Goal: Communication & Community: Answer question/provide support

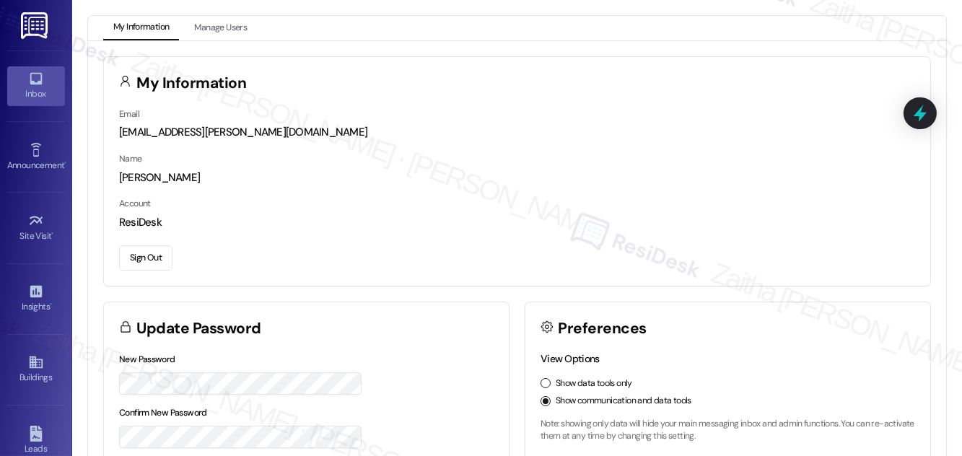
click at [42, 88] on div "Inbox" at bounding box center [36, 94] width 72 height 14
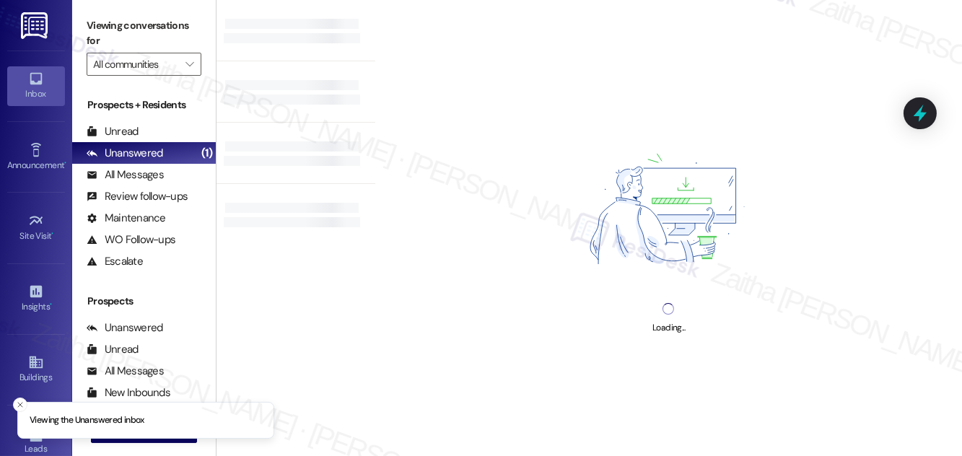
scroll to position [191, 0]
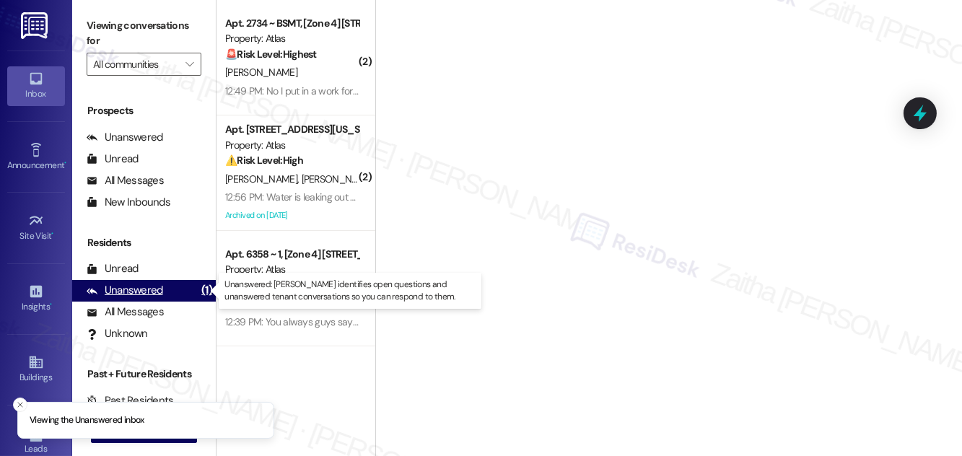
click at [153, 292] on div "Unanswered" at bounding box center [125, 290] width 76 height 15
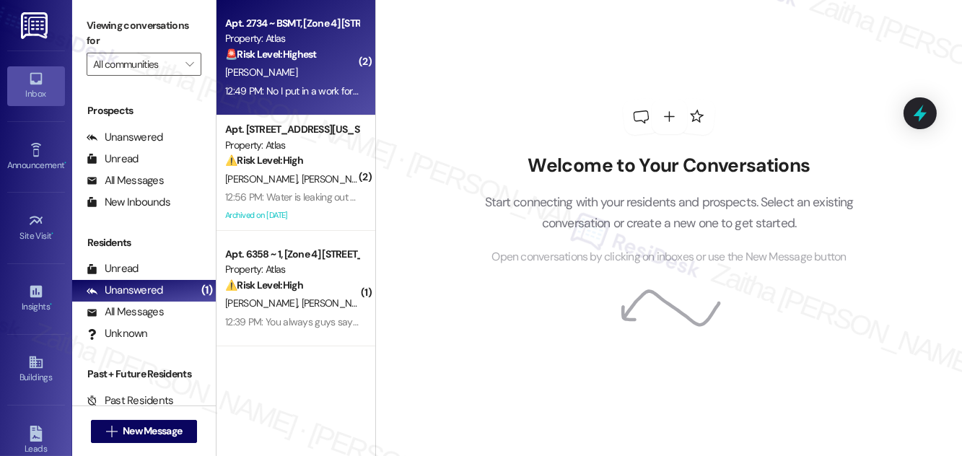
click at [321, 77] on div "[PERSON_NAME]" at bounding box center [292, 73] width 136 height 18
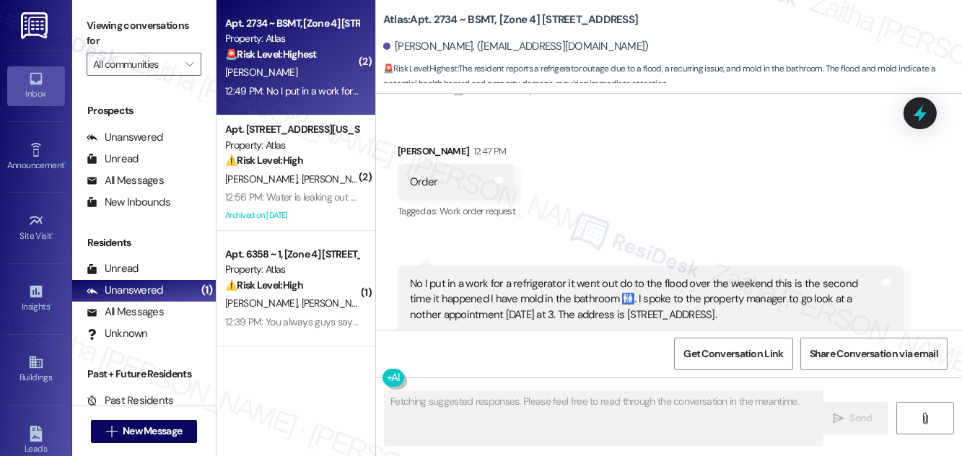
scroll to position [6513, 0]
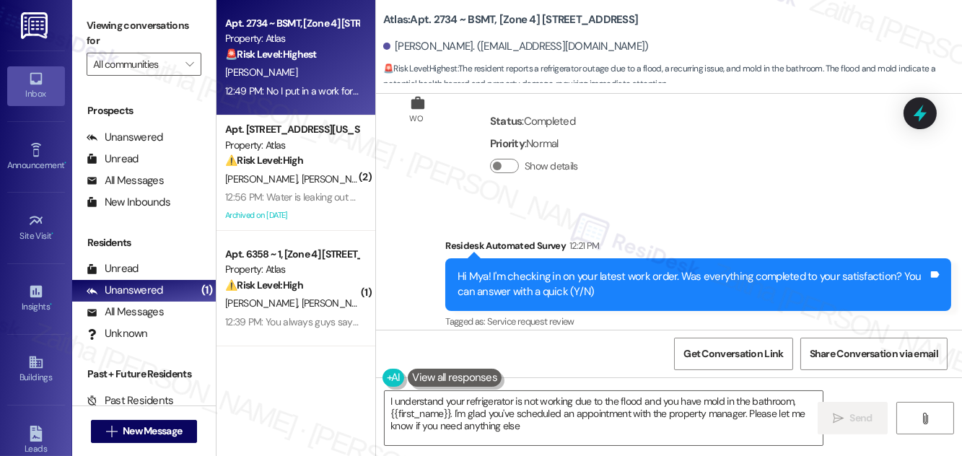
type textarea "I understand your refrigerator is not working due to the flood and you have mol…"
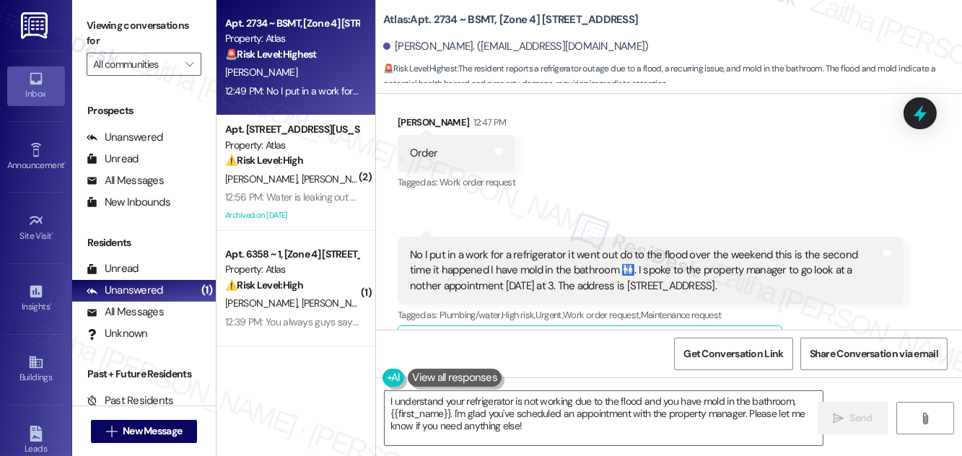
scroll to position [6513, 0]
click at [685, 336] on button "Show suggestions" at bounding box center [676, 343] width 29 height 14
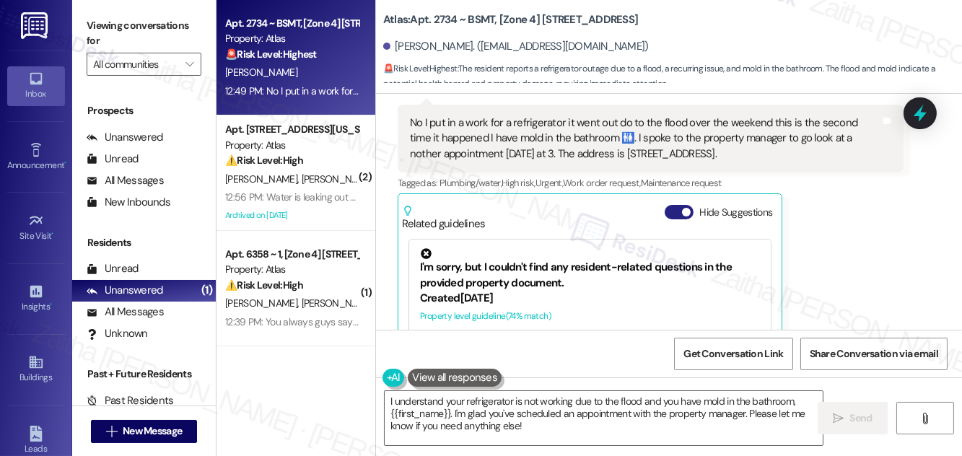
click at [670, 205] on button "Hide Suggestions" at bounding box center [679, 212] width 29 height 14
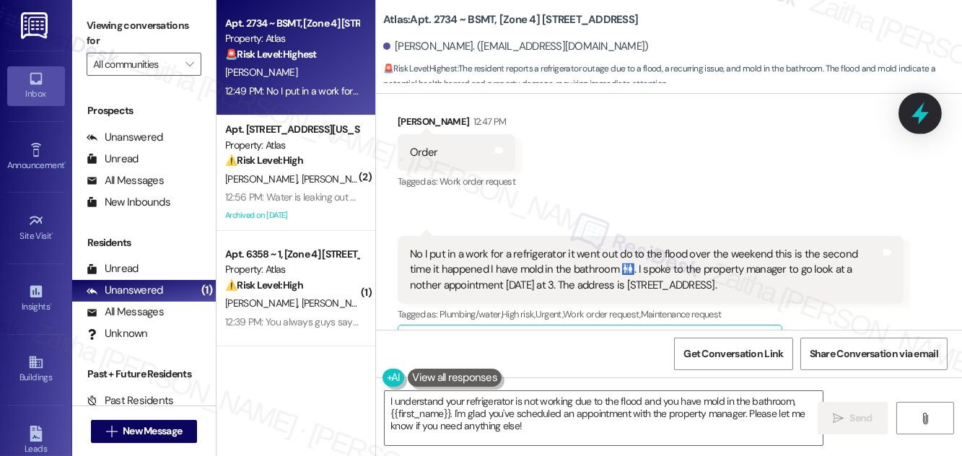
click at [931, 117] on icon at bounding box center [920, 113] width 25 height 25
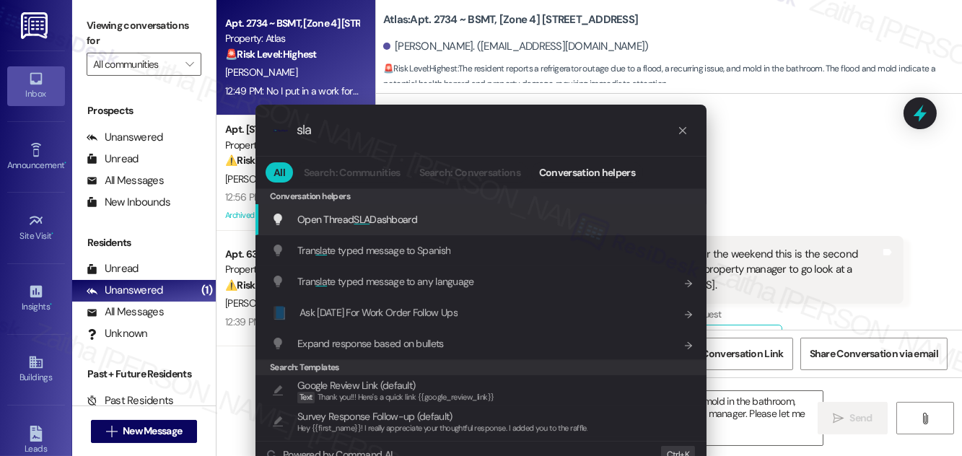
click at [408, 215] on span "Open Thread SLA Dashboard" at bounding box center [357, 219] width 120 height 13
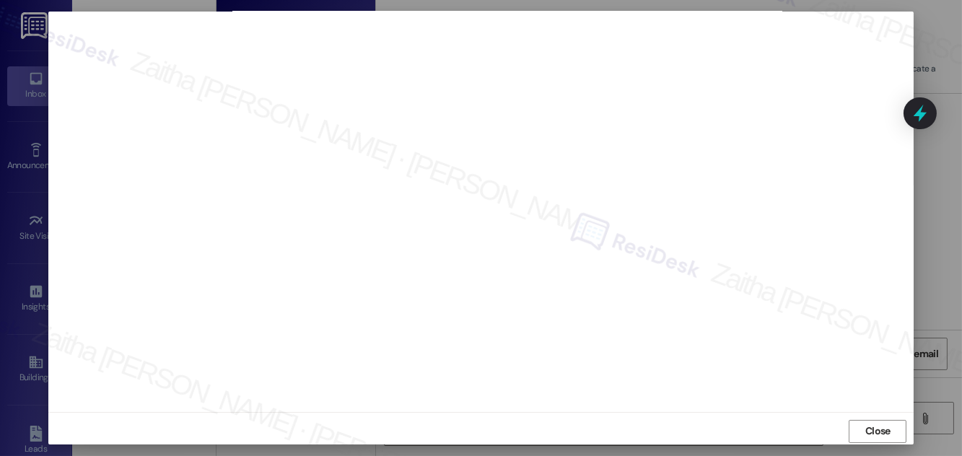
scroll to position [15, 0]
drag, startPoint x: 860, startPoint y: 423, endPoint x: 864, endPoint y: 408, distance: 15.6
click at [862, 423] on span "Close" at bounding box center [877, 426] width 31 height 15
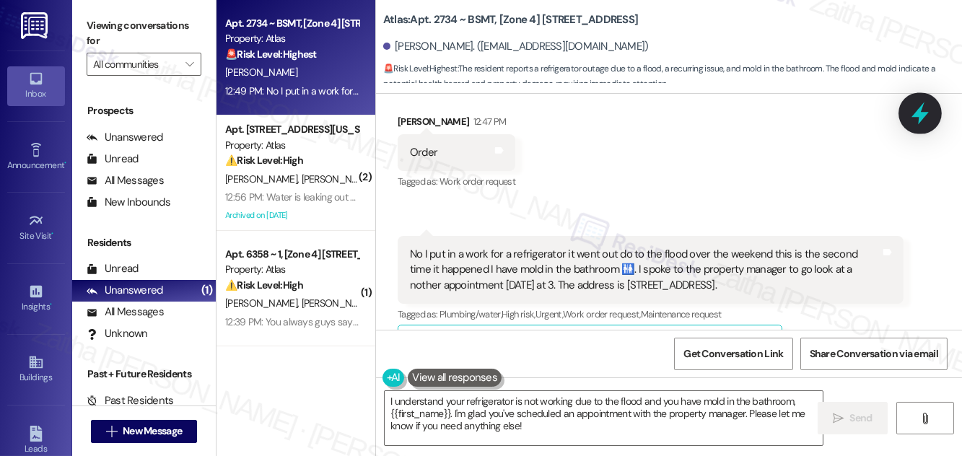
click at [921, 123] on icon at bounding box center [920, 113] width 25 height 25
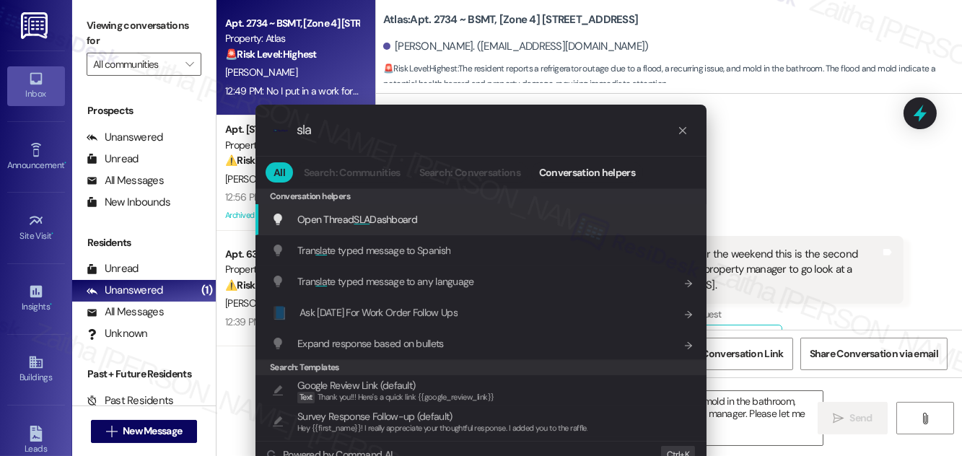
type input "sla"
click at [368, 219] on span "Open Thread SLA Dashboard" at bounding box center [357, 219] width 120 height 13
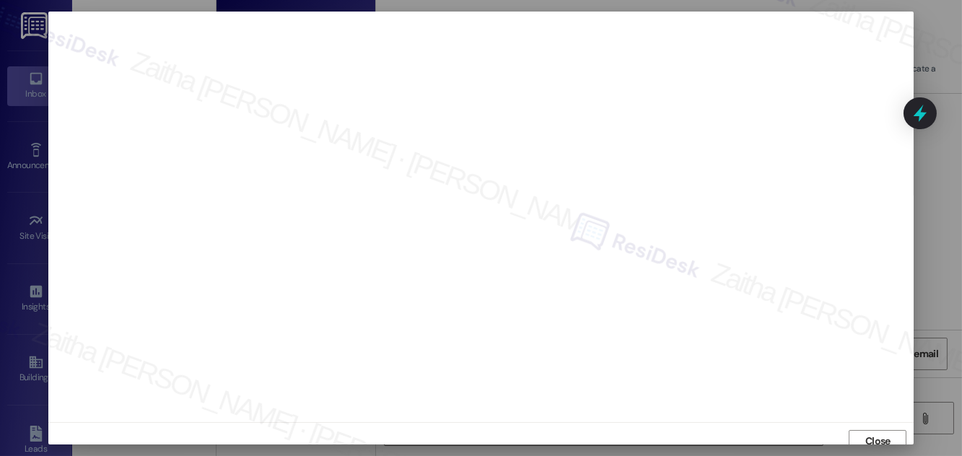
scroll to position [8, 0]
click at [873, 426] on span "Close" at bounding box center [877, 433] width 25 height 15
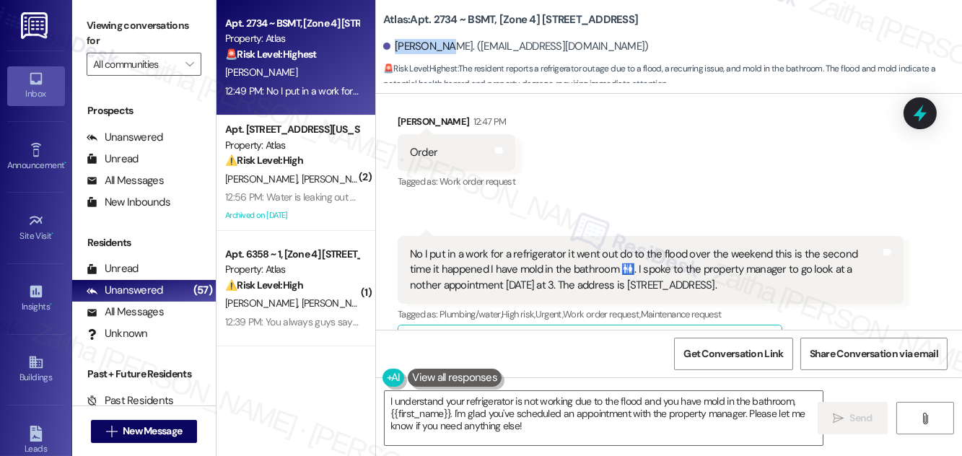
drag, startPoint x: 396, startPoint y: 51, endPoint x: 445, endPoint y: 43, distance: 49.6
click at [445, 43] on div "[PERSON_NAME]. ([EMAIL_ADDRESS][DOMAIN_NAME])" at bounding box center [516, 46] width 266 height 15
copy div "[PERSON_NAME]"
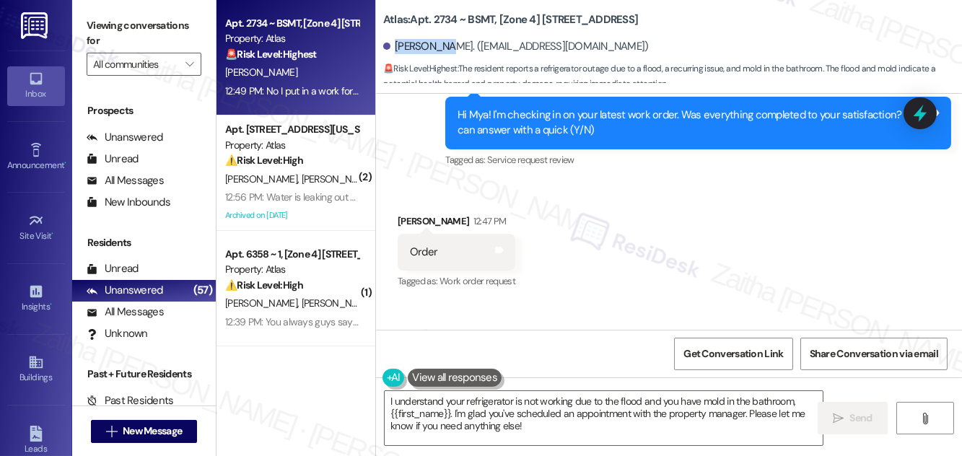
scroll to position [6448, 0]
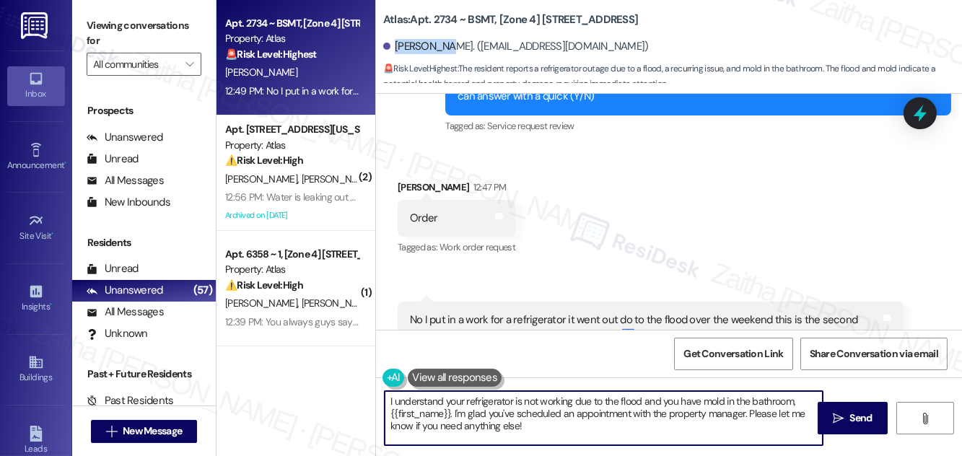
click at [543, 429] on textarea "I understand your refrigerator is not working due to the flood and you have mol…" at bounding box center [604, 418] width 438 height 54
click at [717, 400] on textarea "I understand your refrigerator is not working due to the flood, and you have mo…" at bounding box center [604, 418] width 438 height 54
drag, startPoint x: 750, startPoint y: 411, endPoint x: 751, endPoint y: 423, distance: 11.6
click at [751, 423] on textarea "I understand your refrigerator is not working due to the flood, and you have mo…" at bounding box center [604, 418] width 438 height 54
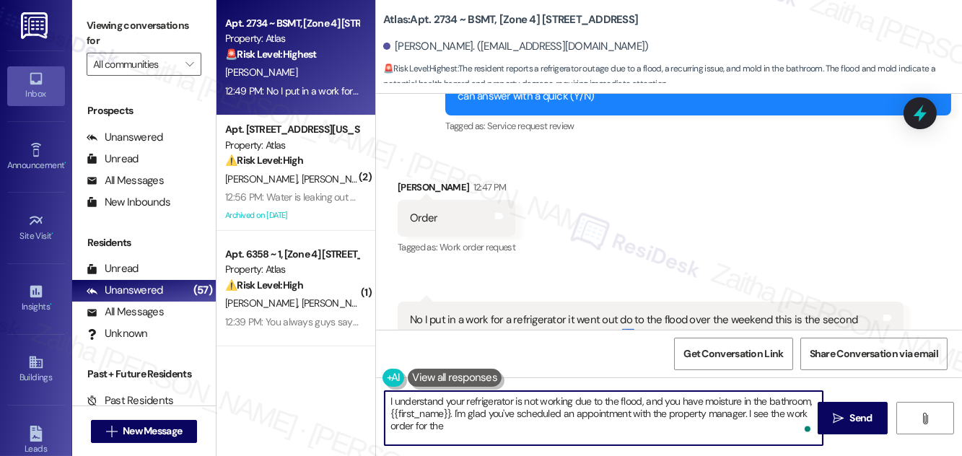
click at [492, 404] on textarea "I understand your refrigerator is not working due to the flood, and you have mo…" at bounding box center [604, 418] width 438 height 54
click at [492, 403] on textarea "I understand your refrigerator is not working due to the flood, and you have mo…" at bounding box center [604, 418] width 438 height 54
click at [460, 429] on textarea "I understand your refrigerator is not working due to the flood, and you have mo…" at bounding box center [604, 418] width 438 height 54
paste textarea "refrigerator"
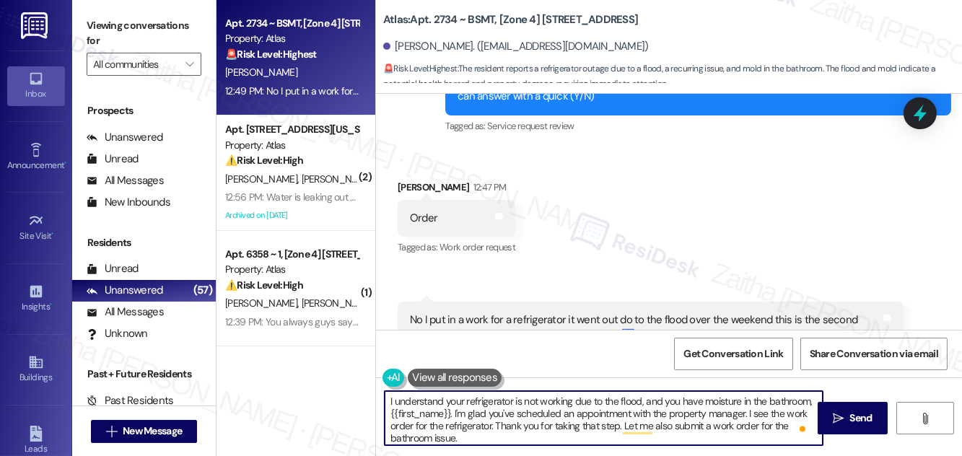
scroll to position [0, 0]
click at [748, 412] on textarea "I understand your refrigerator is not working due to the flood, and you have mo…" at bounding box center [604, 418] width 438 height 54
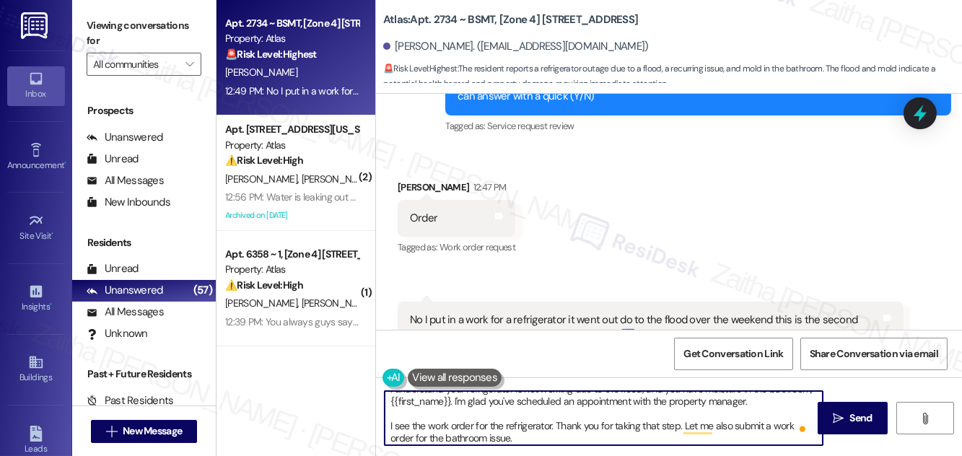
scroll to position [15, 0]
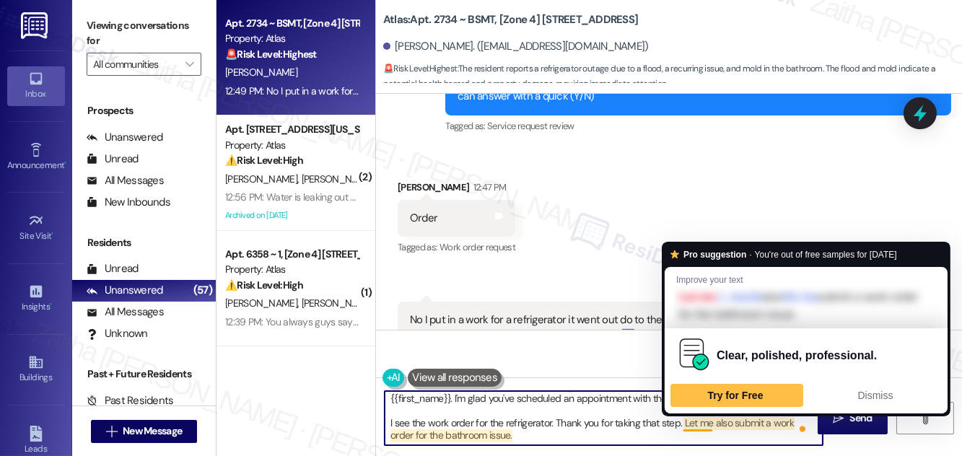
click at [704, 421] on textarea "I understand your refrigerator is not working due to the flood, and you have mo…" at bounding box center [604, 418] width 438 height 54
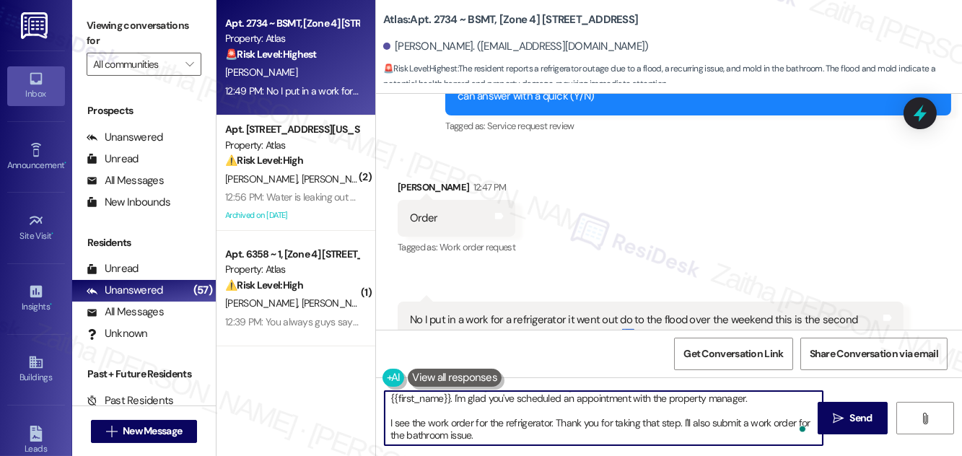
click at [513, 438] on textarea "I understand your refrigerator is not working due to the flood, and you have mo…" at bounding box center [604, 418] width 438 height 54
paste textarea "Do we have your permission to enter during your absence? Do you have pets that …"
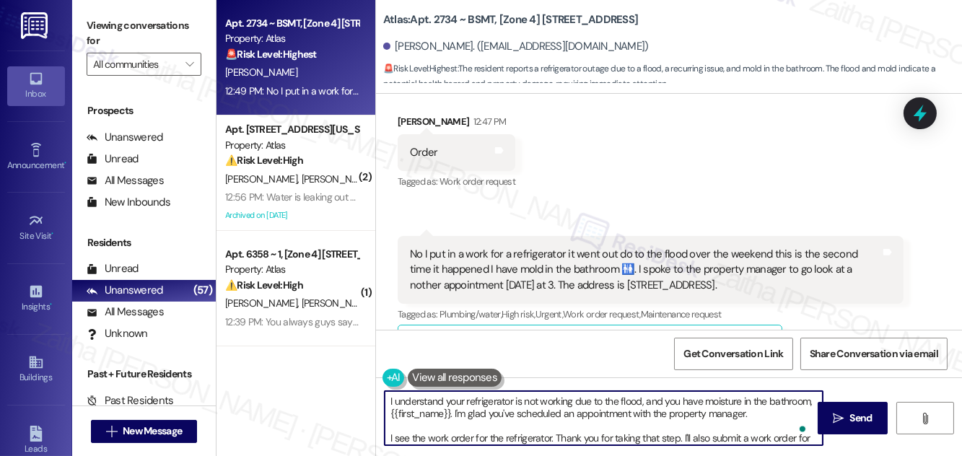
scroll to position [28, 0]
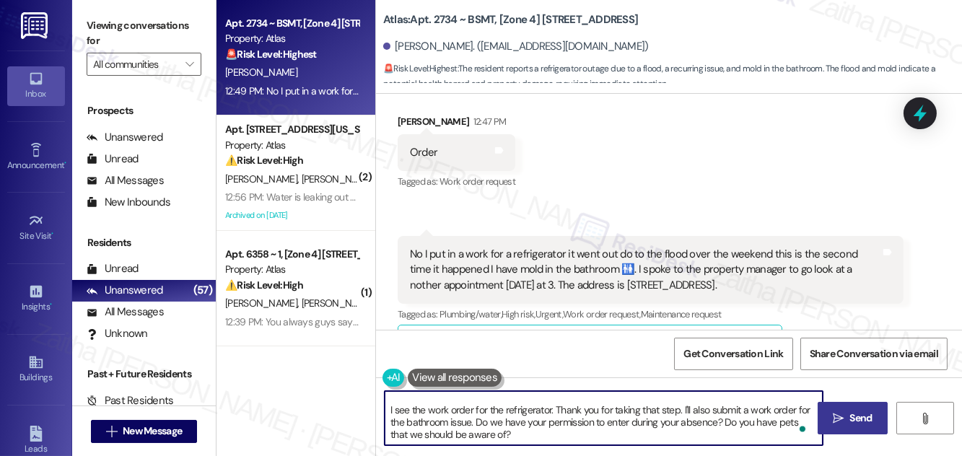
type textarea "I understand your refrigerator is not working due to the flood, and you have mo…"
click at [866, 418] on span "Send" at bounding box center [861, 418] width 22 height 15
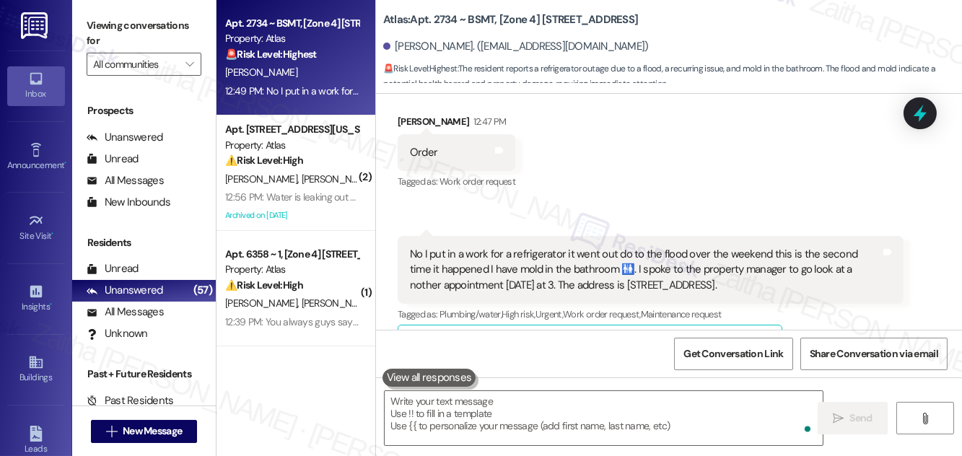
scroll to position [0, 0]
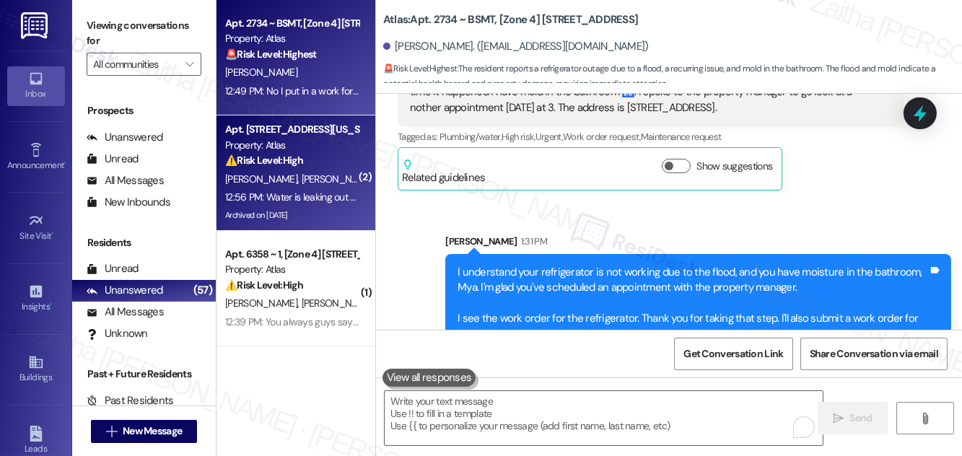
click at [318, 172] on span "[PERSON_NAME]" at bounding box center [338, 178] width 72 height 13
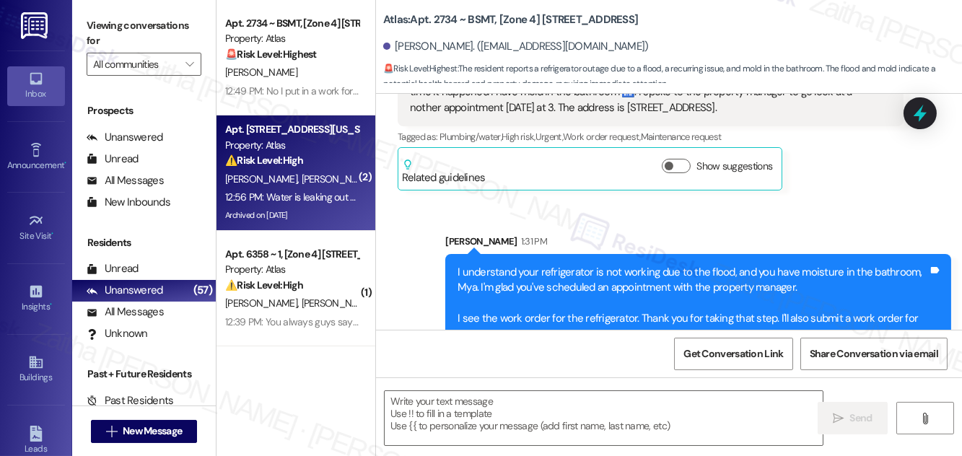
type textarea "Fetching suggested responses. Please feel free to read through the conversation…"
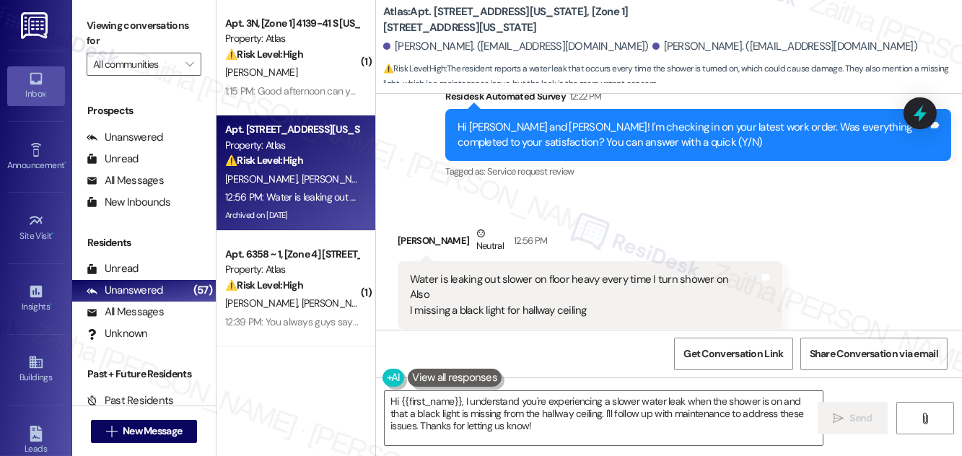
scroll to position [1538, 0]
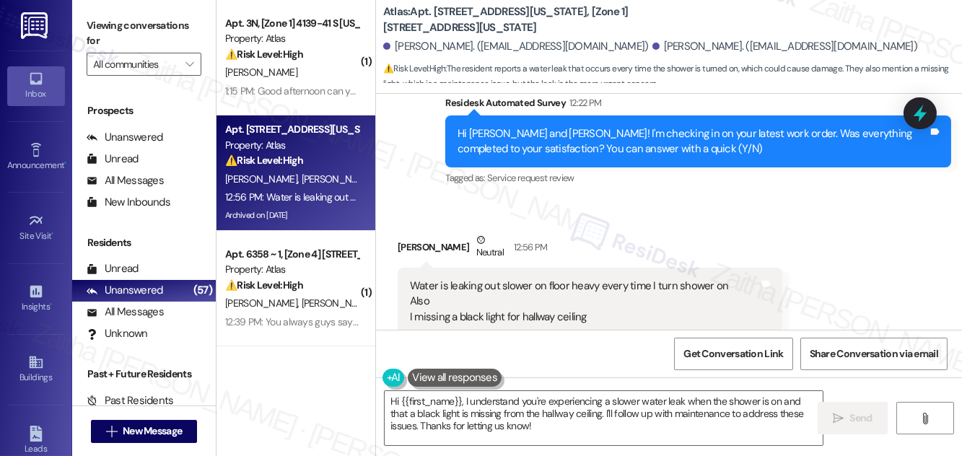
click at [446, 7] on b "Atlas: Apt. [STREET_ADDRESS][US_STATE], [Zone 1] [STREET_ADDRESS][US_STATE]" at bounding box center [527, 19] width 289 height 31
copy b "4930"
drag, startPoint x: 393, startPoint y: 48, endPoint x: 472, endPoint y: 43, distance: 78.8
click at [472, 43] on div "[PERSON_NAME]. ([EMAIL_ADDRESS][DOMAIN_NAME])" at bounding box center [516, 46] width 266 height 15
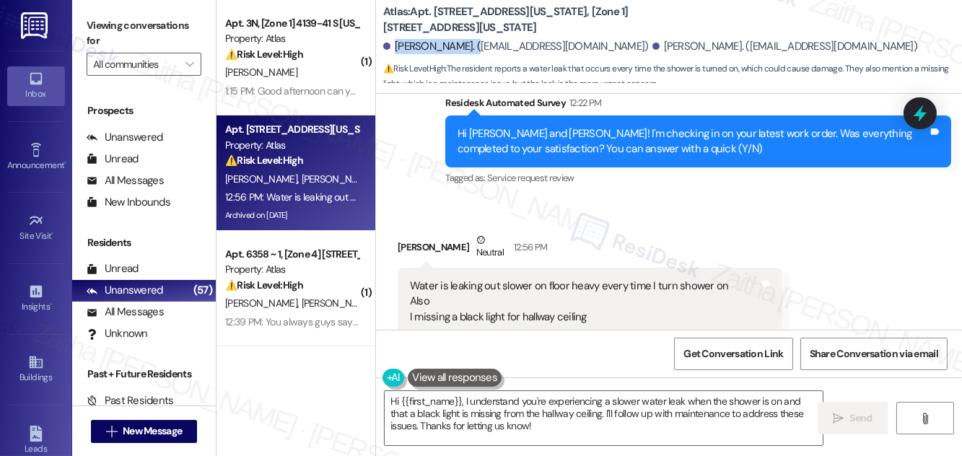
copy div "[PERSON_NAME]"
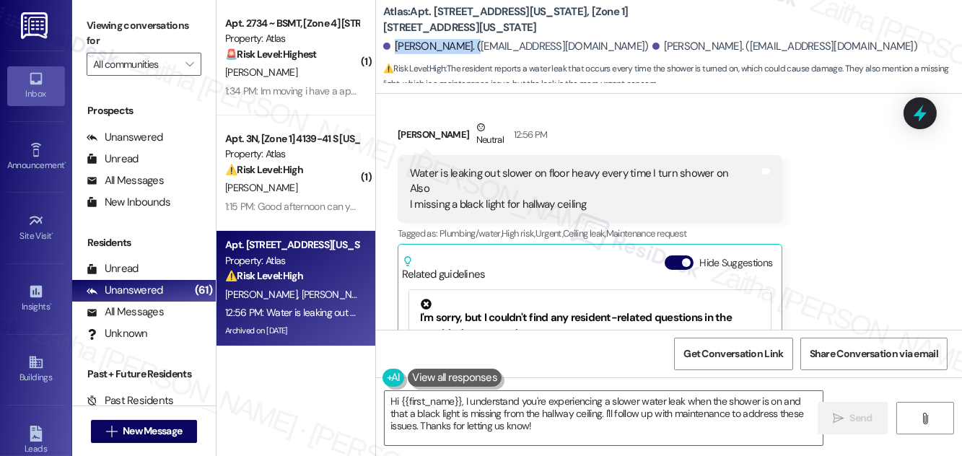
scroll to position [1669, 0]
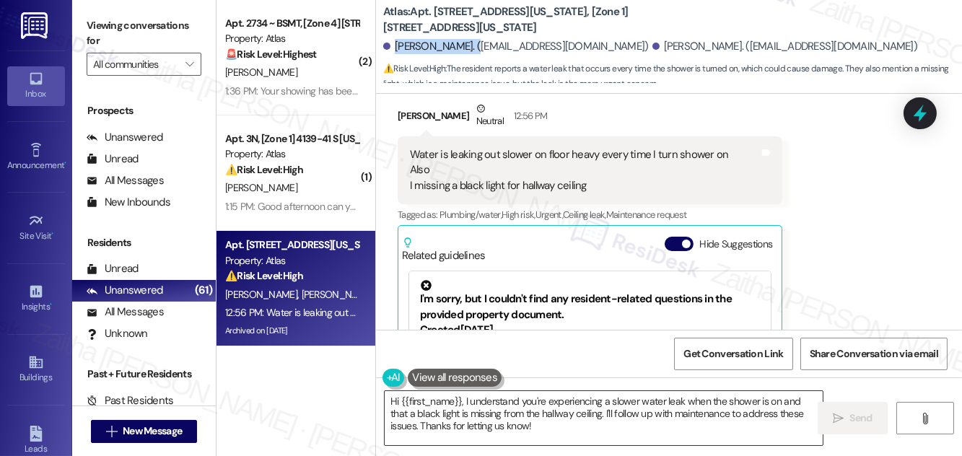
click at [483, 403] on textarea "Hi {{first_name}}, I understand you're experiencing a slower water leak when th…" at bounding box center [604, 418] width 438 height 54
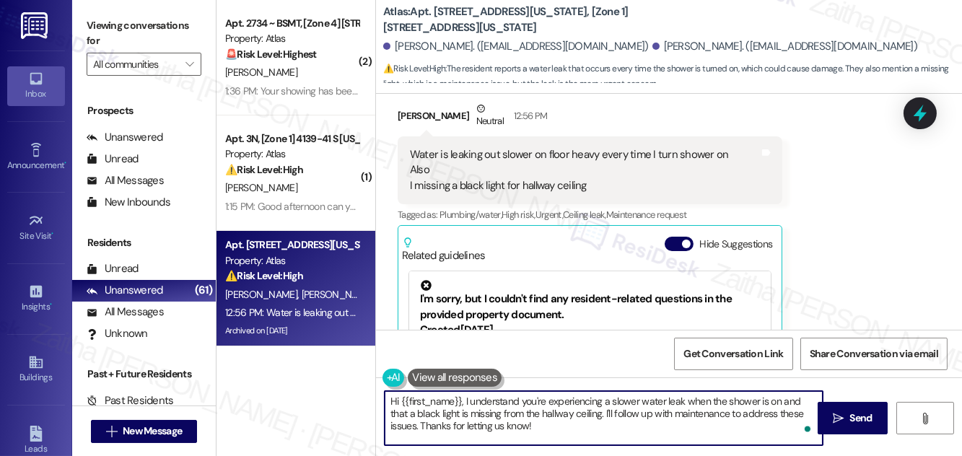
click at [484, 400] on textarea "Hi {{first_name}}, I understand you're experiencing a slower water leak when th…" at bounding box center [604, 418] width 438 height 54
type textarea "Hi {{first_name}}, I'm sorry to hear you're experiencing a slower water leak wh…"
click at [463, 378] on button at bounding box center [455, 378] width 94 height 18
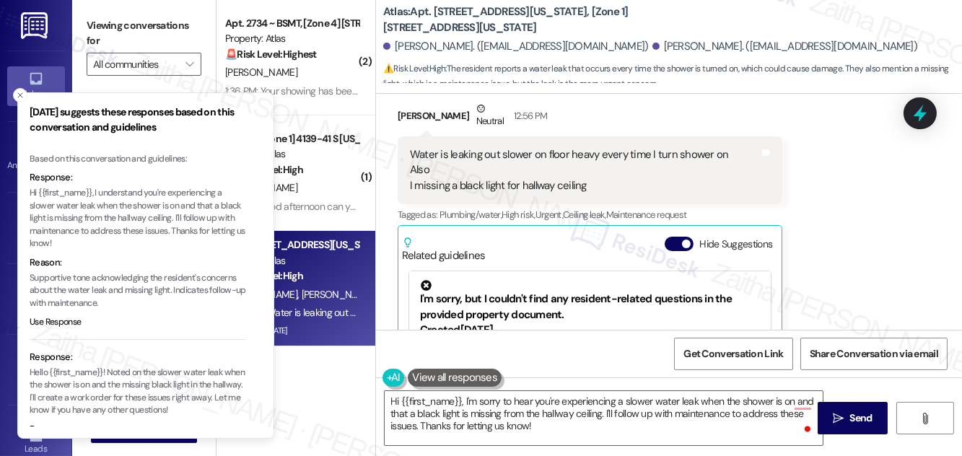
click at [125, 188] on p "Hi {{first_name}}, I understand you're experiencing a slower water leak when th…" at bounding box center [138, 219] width 216 height 64
copy p "understand"
click at [19, 97] on icon "Close toast" at bounding box center [20, 95] width 9 height 9
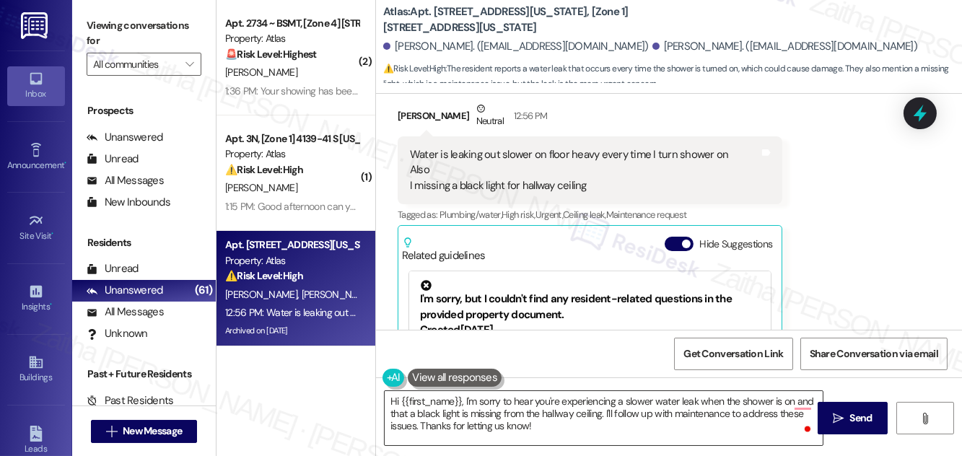
click at [521, 400] on textarea "Hi {{first_name}}, I'm sorry to hear you're experiencing a slower water leak wh…" at bounding box center [604, 418] width 438 height 54
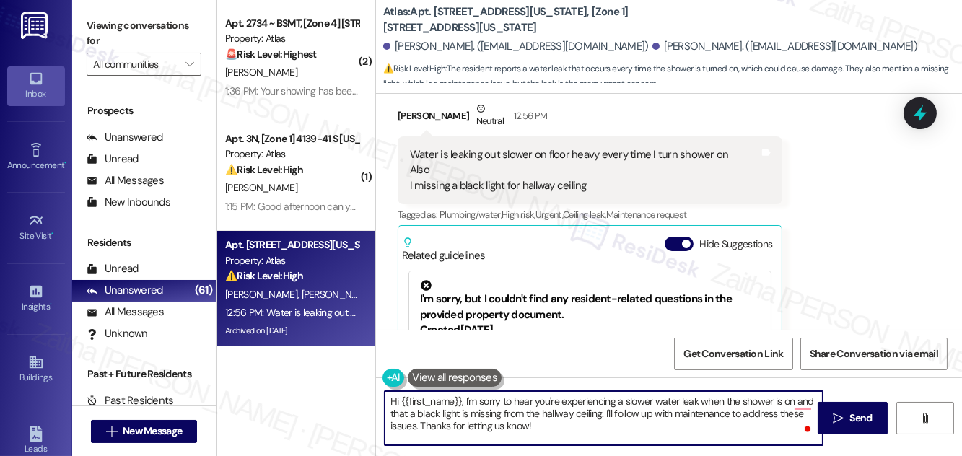
click at [521, 400] on textarea "Hi {{first_name}}, I'm sorry to hear you're experiencing a slower water leak wh…" at bounding box center [604, 418] width 438 height 54
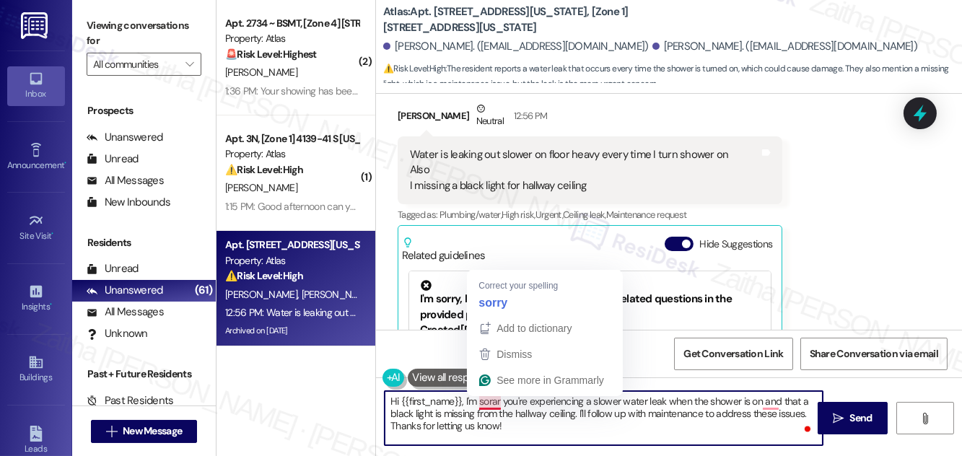
click at [489, 401] on textarea "Hi {{first_name}}, I'm sorar you're experiencing a slower water leak when the s…" at bounding box center [604, 418] width 438 height 54
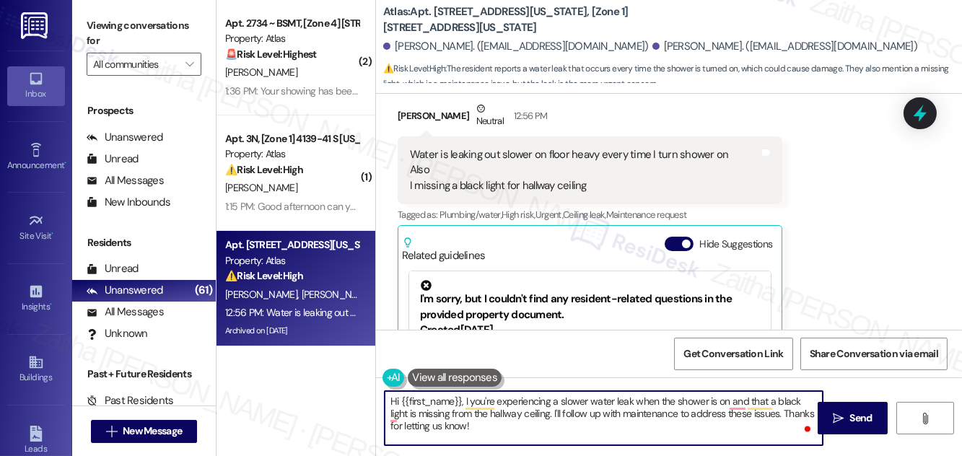
paste textarea "understand"
drag, startPoint x: 635, startPoint y: 413, endPoint x: 644, endPoint y: 434, distance: 23.3
click at [644, 434] on textarea "Hi {{first_name}}, I understand you're experiencing a slower water leak when th…" at bounding box center [604, 418] width 438 height 54
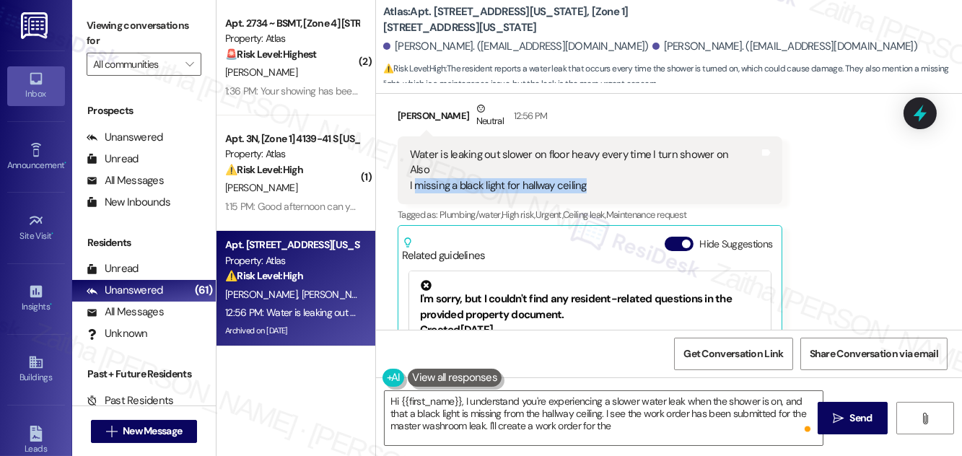
drag, startPoint x: 416, startPoint y: 183, endPoint x: 585, endPoint y: 191, distance: 169.8
click at [585, 191] on div "Water is leaking out slower on floor heavy every time I turn shower on Also I m…" at bounding box center [569, 170] width 319 height 46
copy div "missing a black light for hallway ceiling"
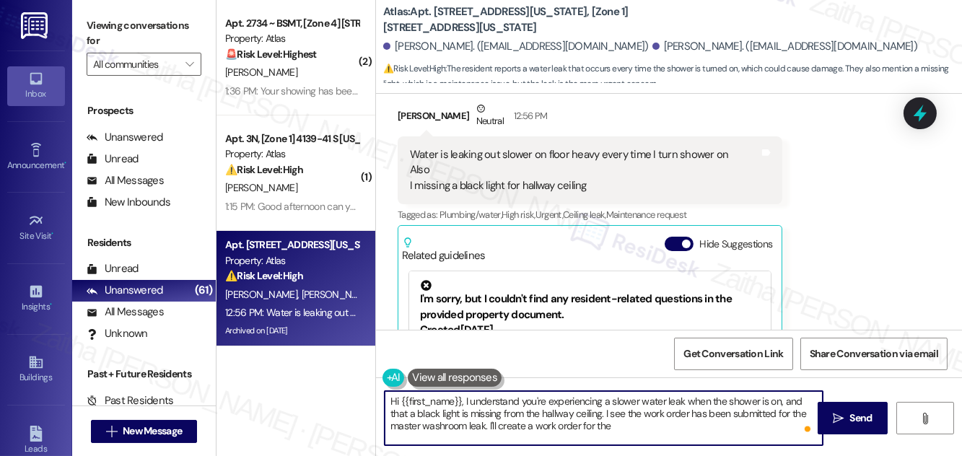
click at [604, 426] on textarea "Hi {{first_name}}, I understand you're experiencing a slower water leak when th…" at bounding box center [604, 418] width 438 height 54
paste textarea "missing a black light for hallway ceiling"
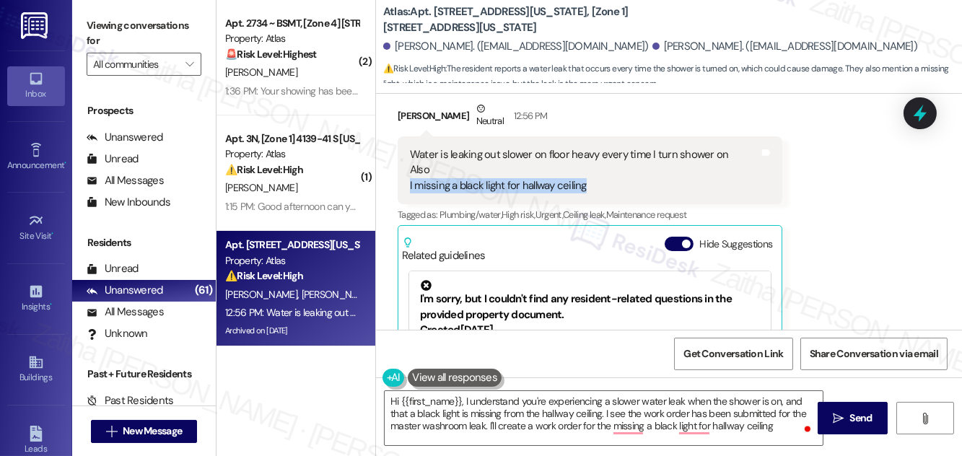
drag, startPoint x: 402, startPoint y: 180, endPoint x: 583, endPoint y: 181, distance: 181.1
click at [583, 181] on div "Water is leaking out slower on floor heavy every time I turn shower on Also I m…" at bounding box center [590, 170] width 385 height 68
copy div "I missing a black light for hallway ceiling"
click at [839, 193] on div "Received via SMS [PERSON_NAME] Neutral 12:56 PM Water is leaking out slower on …" at bounding box center [669, 265] width 586 height 393
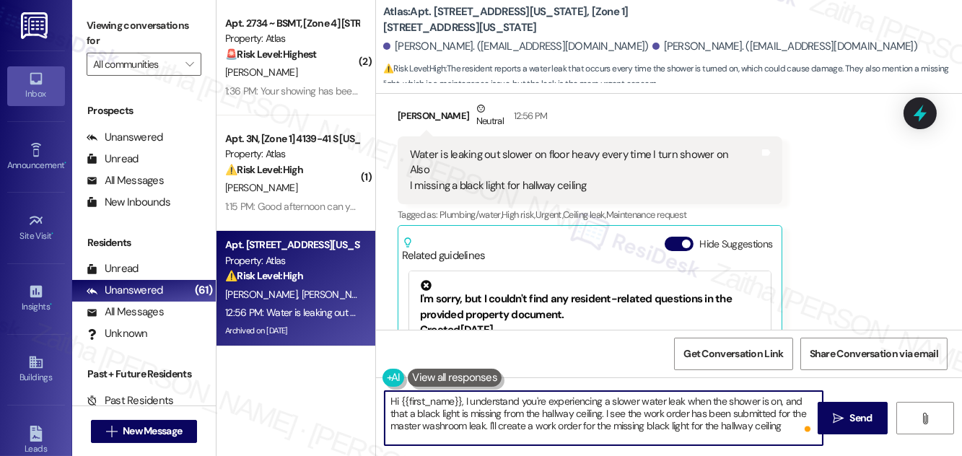
click at [750, 422] on textarea "Hi {{first_name}}, I understand you're experiencing a slower water leak when th…" at bounding box center [604, 418] width 438 height 54
drag, startPoint x: 656, startPoint y: 424, endPoint x: 770, endPoint y: 424, distance: 114.0
click at [769, 424] on textarea "Hi {{first_name}}, I understand you're experiencing a slower water leak when th…" at bounding box center [604, 418] width 438 height 54
click at [458, 424] on textarea "Hi {{first_name}}, I understand you're experiencing a slower water leak when th…" at bounding box center [604, 418] width 438 height 54
drag, startPoint x: 390, startPoint y: 403, endPoint x: 692, endPoint y: 431, distance: 302.9
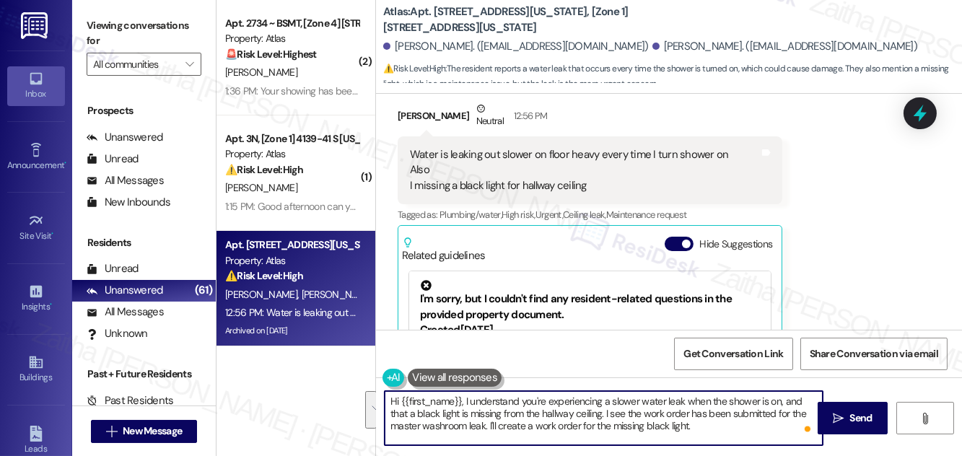
click at [692, 431] on textarea "Hi {{first_name}}, I understand you're experiencing a slower water leak when th…" at bounding box center [604, 418] width 438 height 54
type textarea "Hi {{first_name}}, I understand you're experiencing a slower water leak when th…"
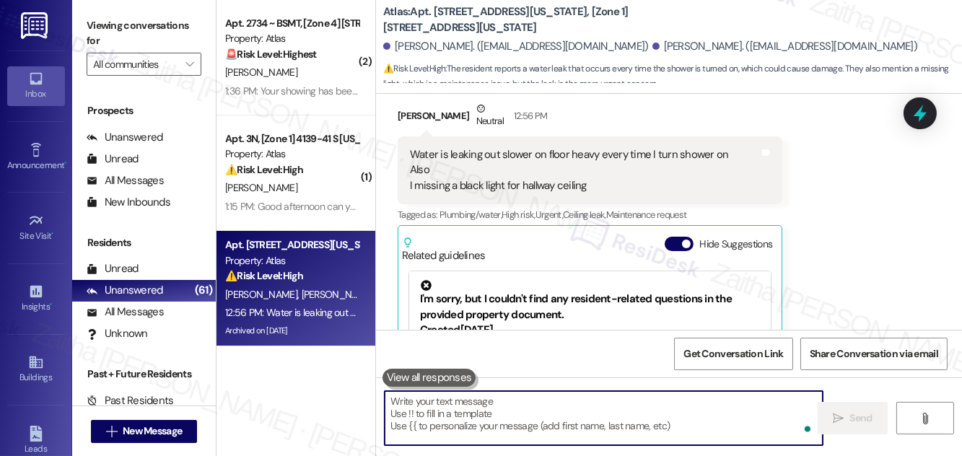
paste textarea "Hi {{first_name}}, I understand you’re experiencing a slow water leak when the …"
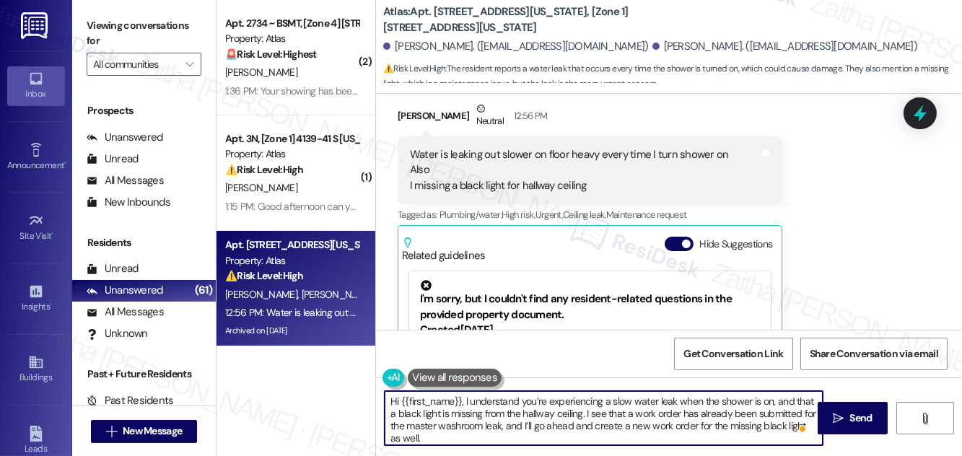
paste textarea "Do we have your permission to enter during your absence? Do you have pets that …"
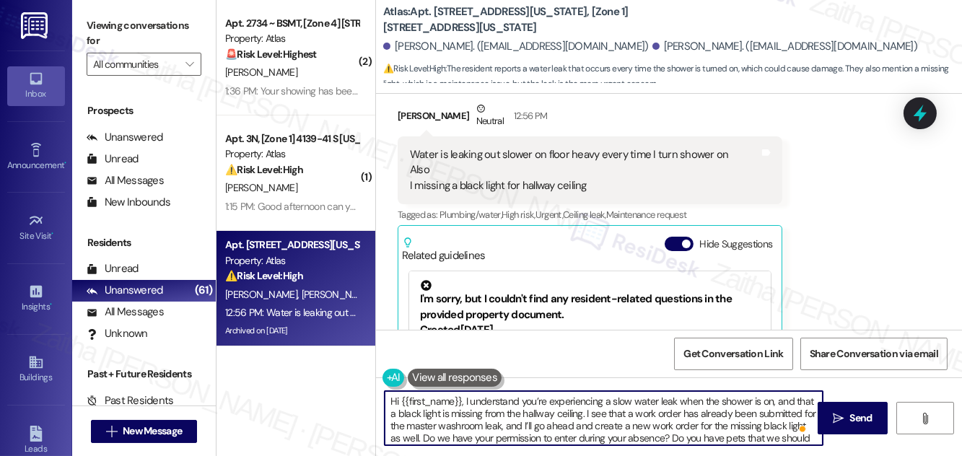
scroll to position [13, 0]
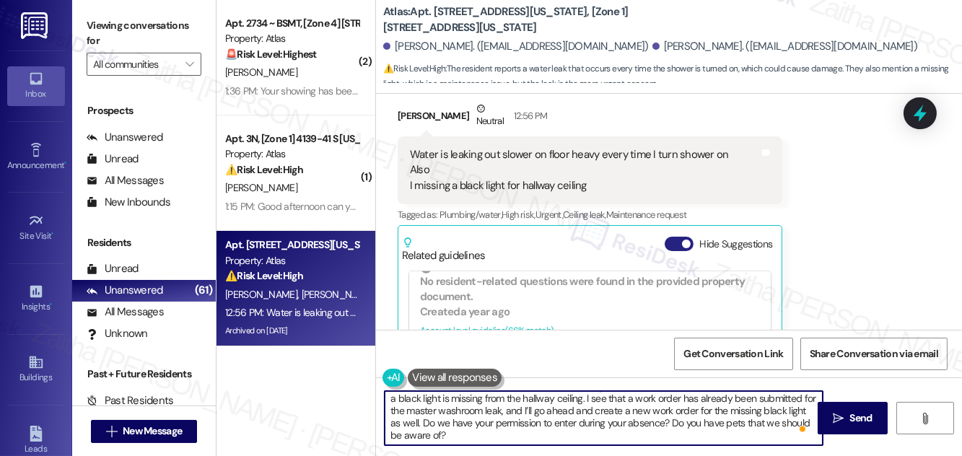
type textarea "Hi {{first_name}}, I understand you’re experiencing a slow water leak when the …"
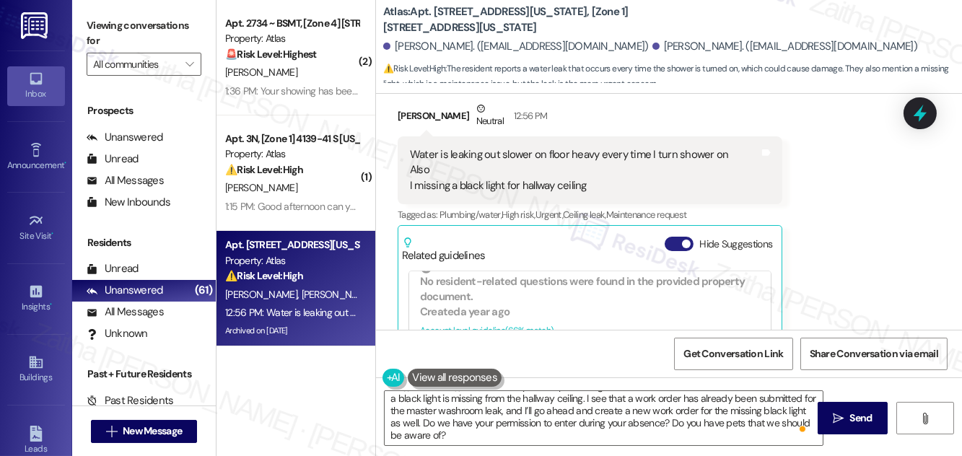
click at [670, 242] on button "Hide Suggestions" at bounding box center [679, 244] width 29 height 14
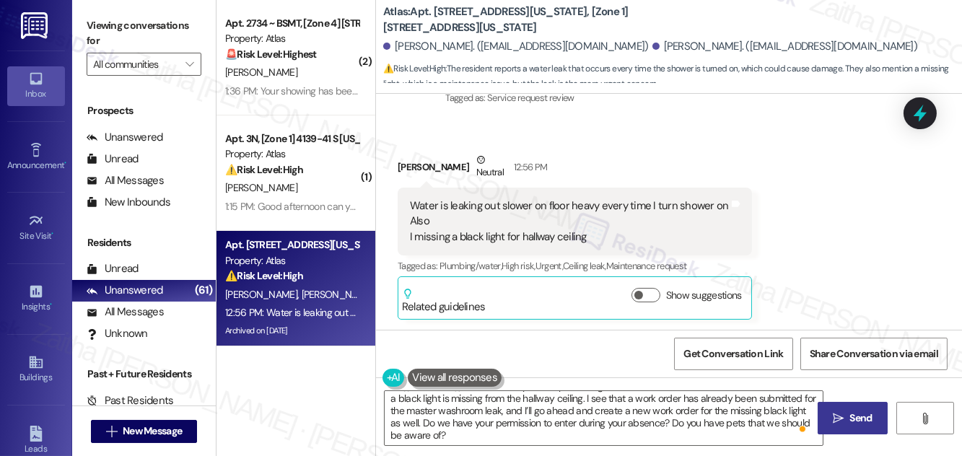
click at [856, 416] on span "Send" at bounding box center [861, 418] width 22 height 15
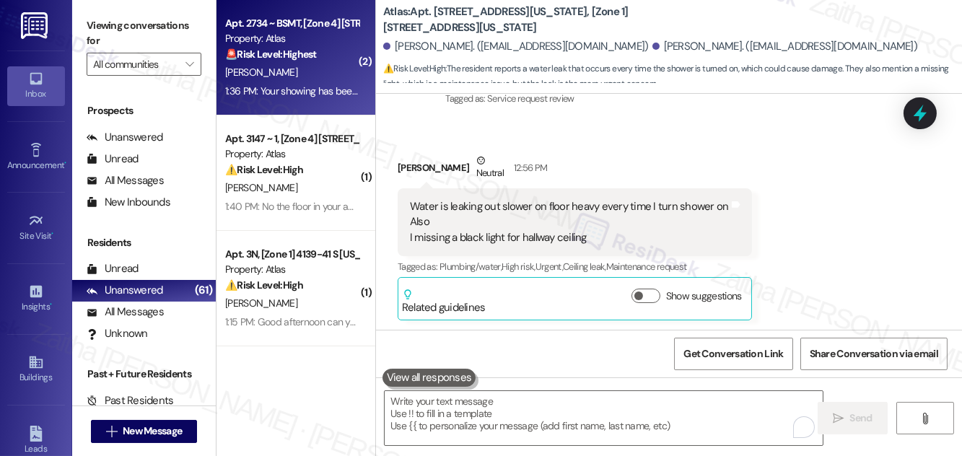
click at [342, 66] on div "[PERSON_NAME]" at bounding box center [292, 73] width 136 height 18
type textarea "Fetching suggested responses. Please feel free to read through the conversation…"
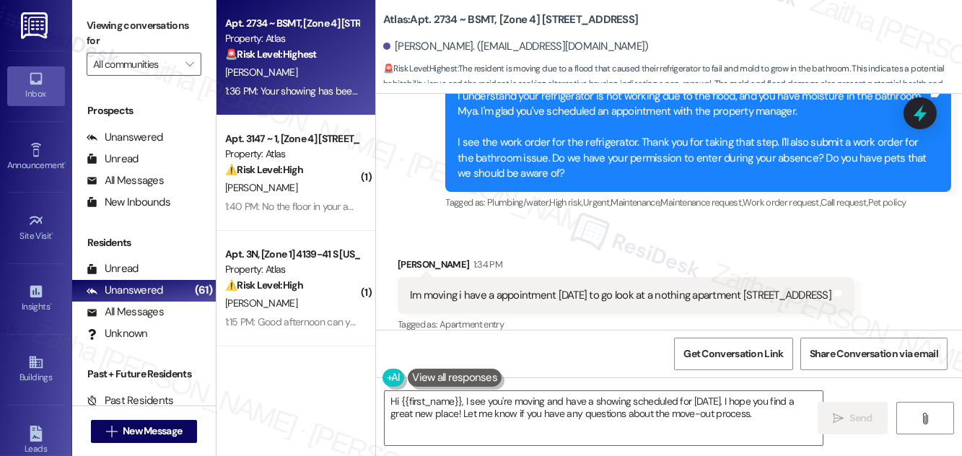
click at [675, 347] on button "Hide Suggestions" at bounding box center [679, 354] width 29 height 14
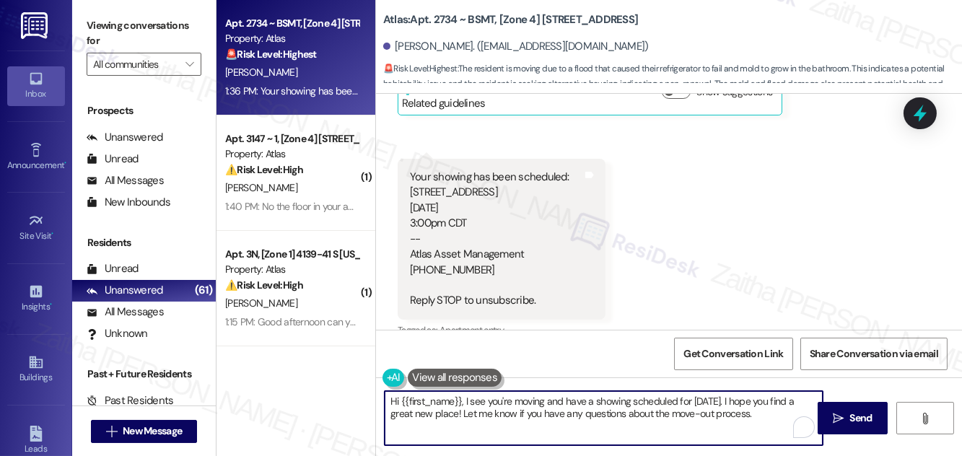
drag, startPoint x: 463, startPoint y: 403, endPoint x: 373, endPoint y: 406, distance: 90.2
click at [373, 406] on div "Apt. 2734 ~ BSMT, [Zone 4] [STREET_ADDRESS] Property: Atlas 🚨 Risk Level: Highe…" at bounding box center [588, 228] width 745 height 456
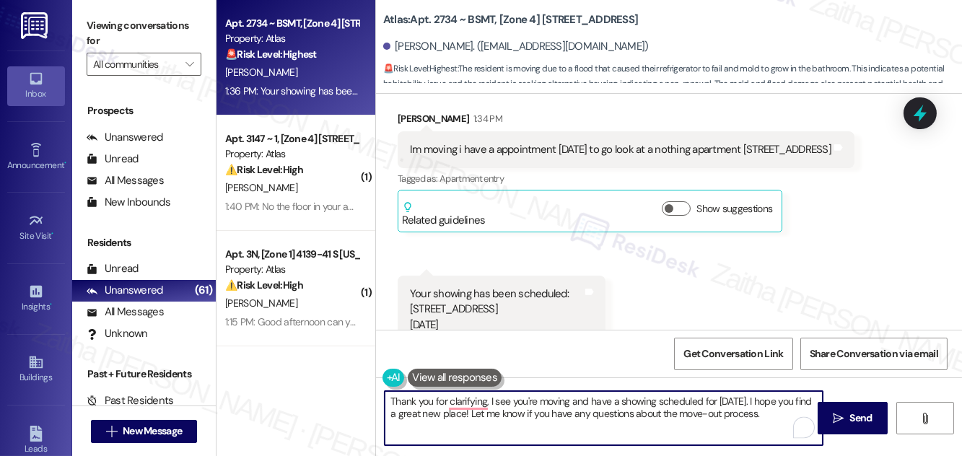
scroll to position [6881, 0]
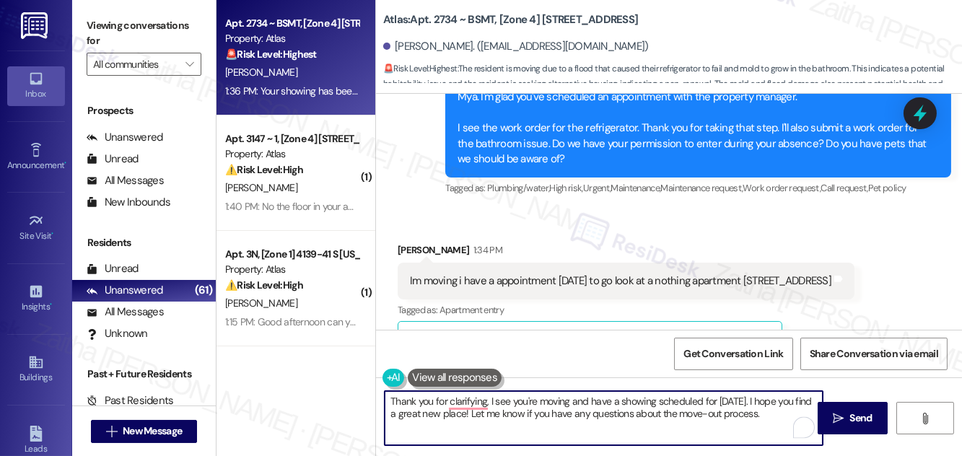
click at [407, 242] on div "[PERSON_NAME] 1:34 PM" at bounding box center [626, 252] width 457 height 20
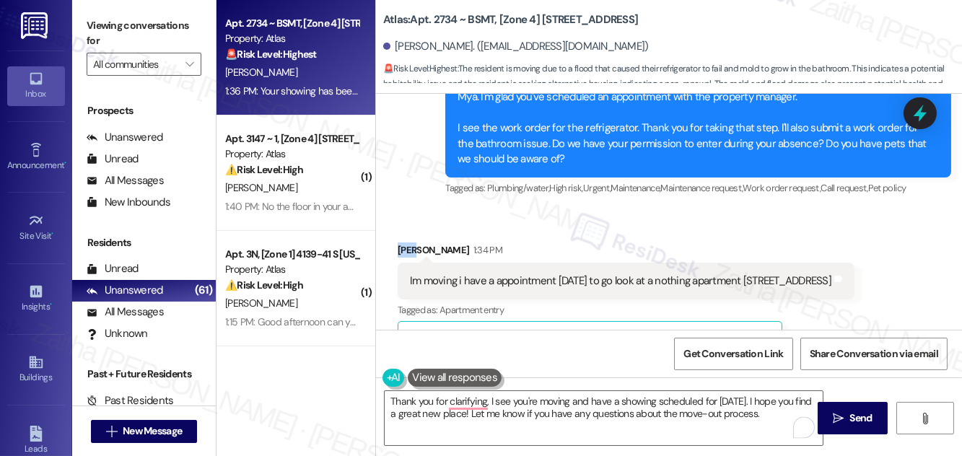
click at [407, 242] on div "[PERSON_NAME] 1:34 PM" at bounding box center [626, 252] width 457 height 20
copy div "Mya"
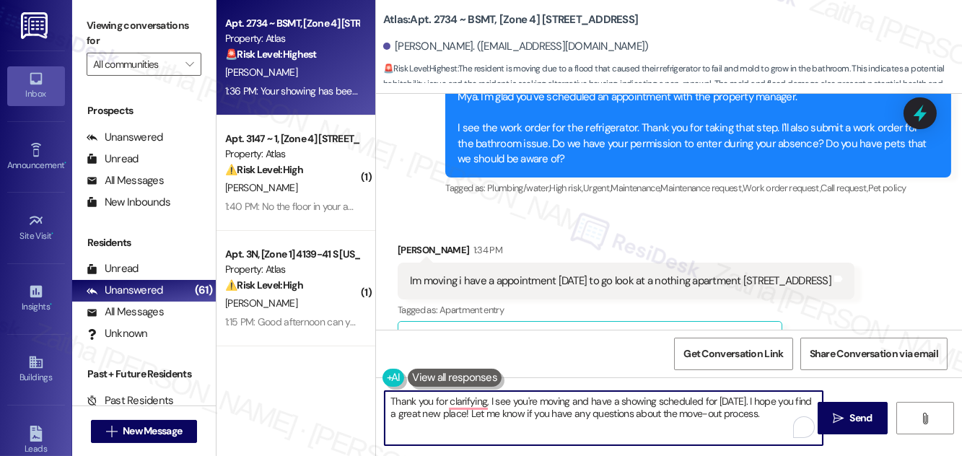
click at [491, 400] on textarea "Thank you for clarifying, I see you're moving and have a showing scheduled for …" at bounding box center [604, 418] width 438 height 54
paste textarea "Mya"
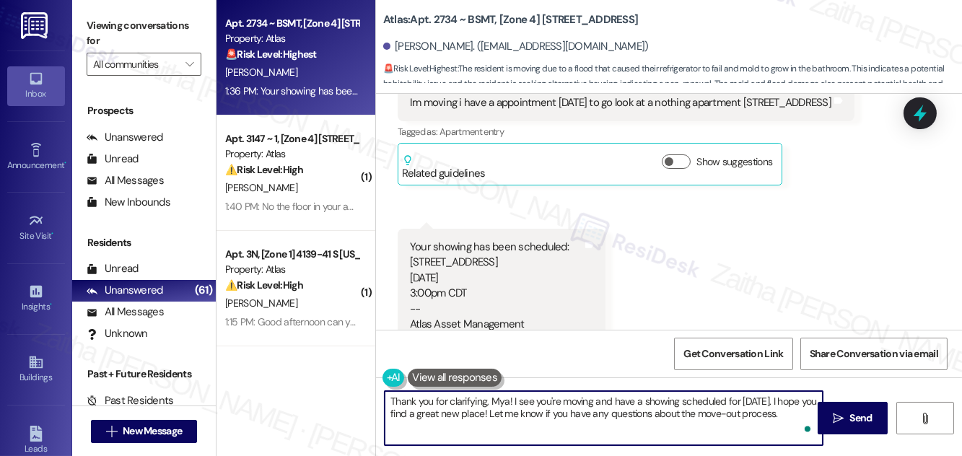
scroll to position [7078, 0]
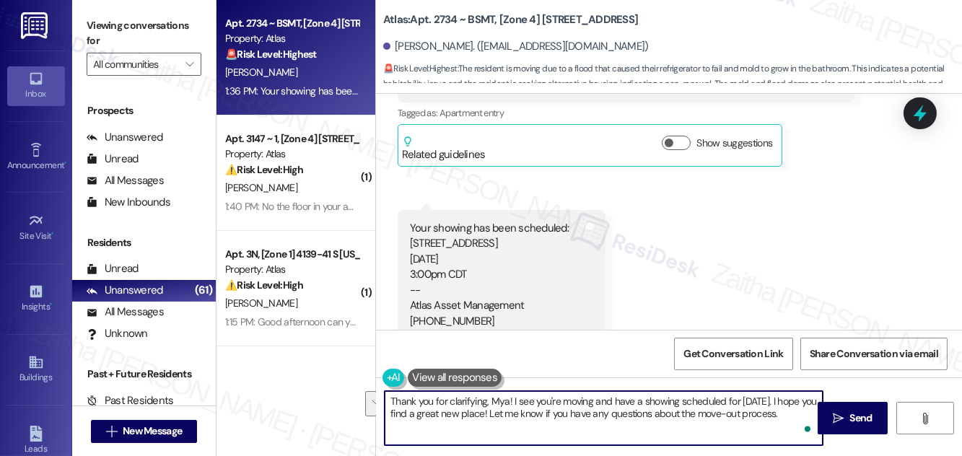
drag, startPoint x: 781, startPoint y: 400, endPoint x: 792, endPoint y: 417, distance: 20.8
click at [792, 417] on textarea "Thank you for clarifying, Mya! I see you're moving and have a showing scheduled…" at bounding box center [604, 418] width 438 height 54
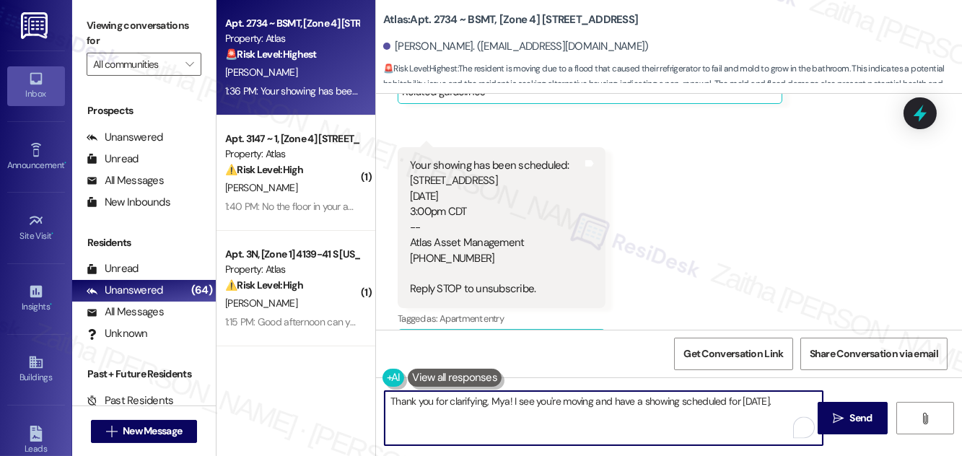
scroll to position [7144, 0]
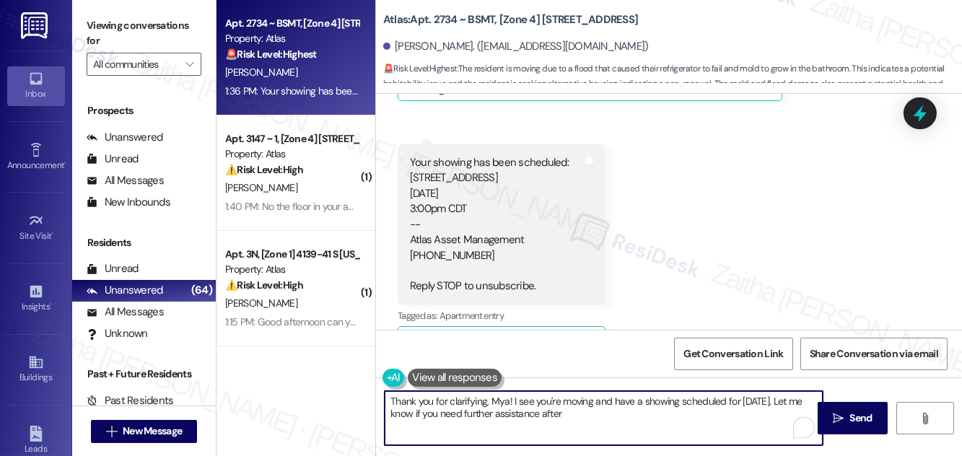
type textarea "Thank you for clarifying, Mya! I see you're moving and have a showing scheduled…"
drag, startPoint x: 389, startPoint y: 398, endPoint x: 603, endPoint y: 432, distance: 216.3
click at [602, 432] on textarea "Thank you for clarifying, Mya! I see you're moving and have a showing scheduled…" at bounding box center [604, 418] width 438 height 54
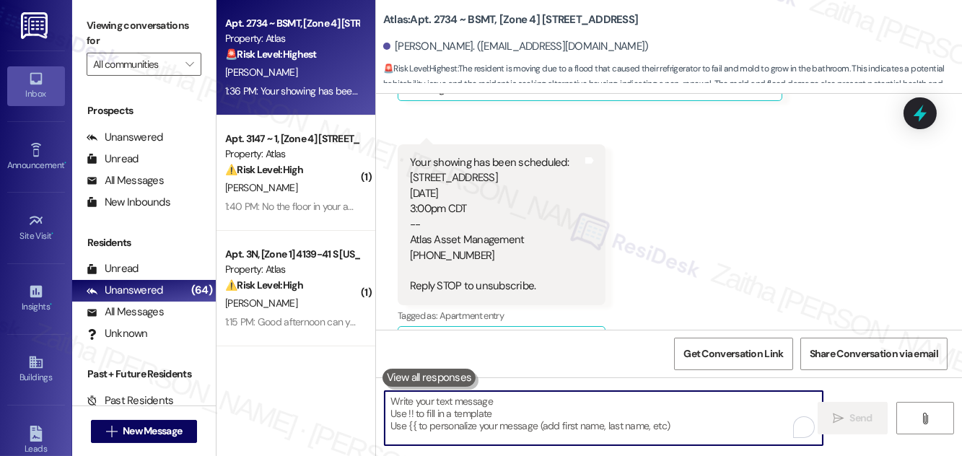
paste textarea "Thank you for clarifying, Mya! I see that you’re moving and have a showing sche…"
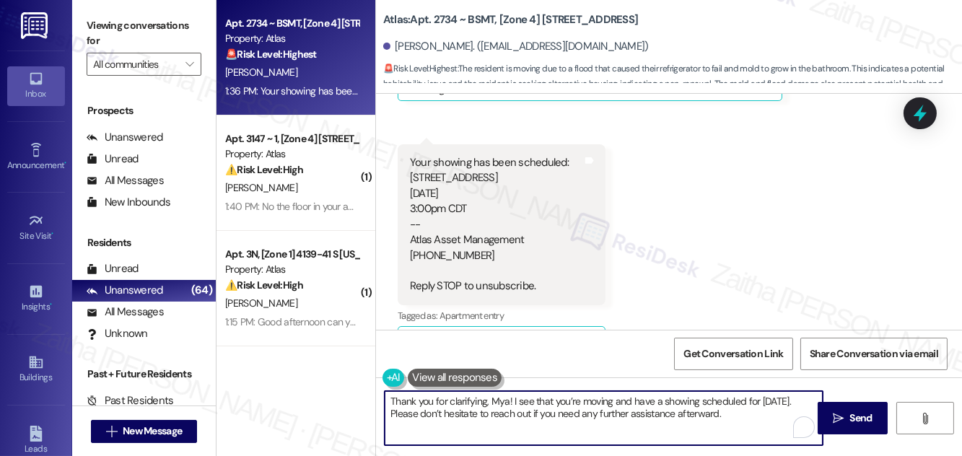
click at [803, 406] on textarea "Thank you for clarifying, Mya! I see that you’re moving and have a showing sche…" at bounding box center [604, 418] width 438 height 54
type textarea "Thank you for clarifying, Mya! I see that you’re moving and have a showing sche…"
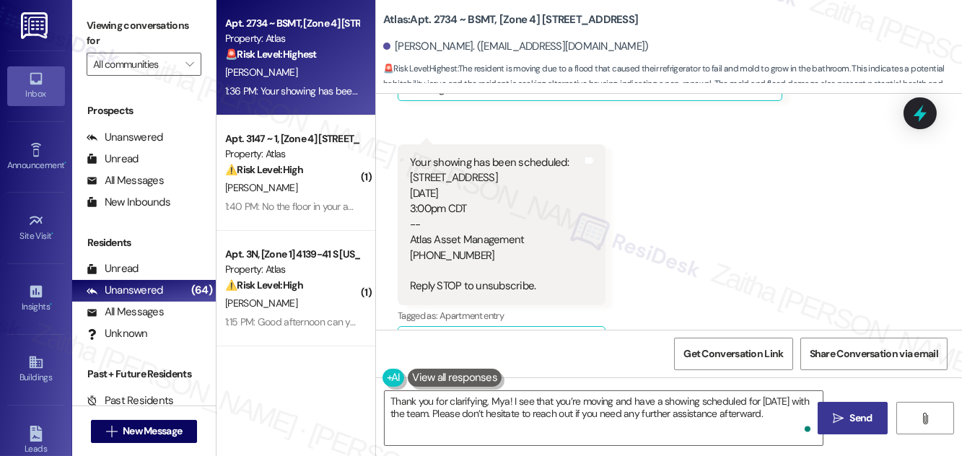
click at [853, 409] on button " Send" at bounding box center [853, 418] width 70 height 32
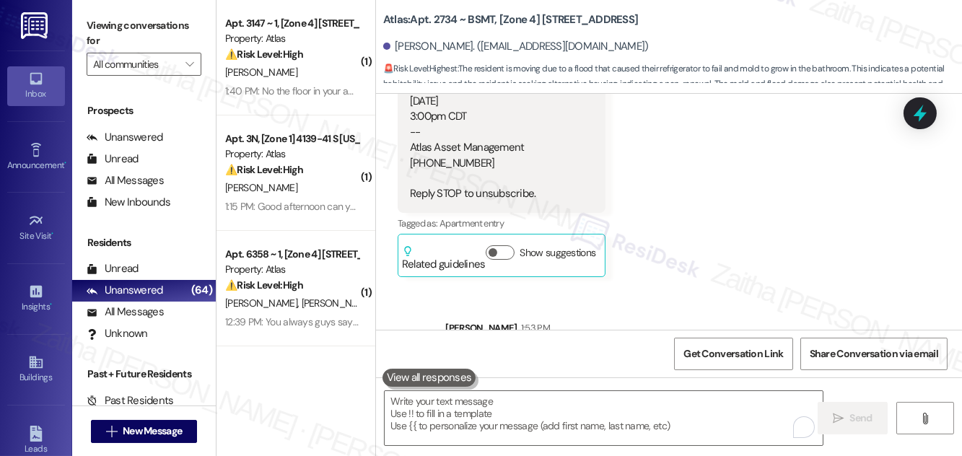
scroll to position [7260, 0]
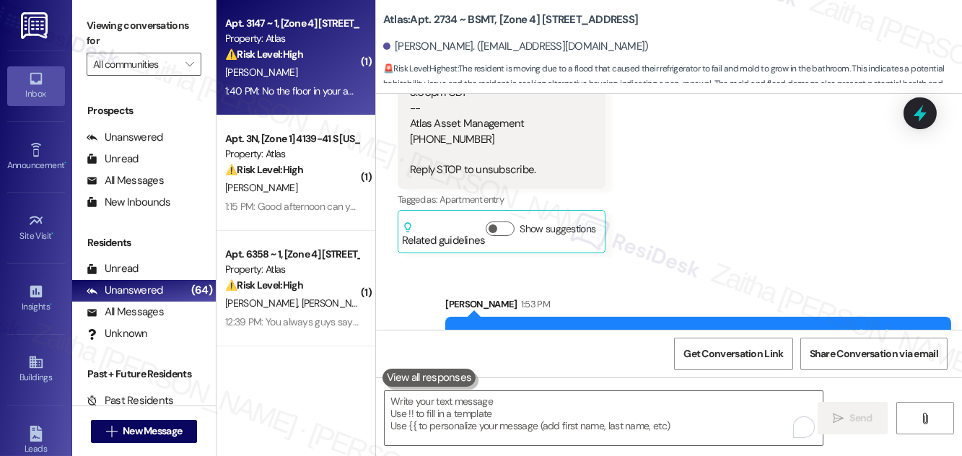
click at [331, 66] on div "[PERSON_NAME]" at bounding box center [292, 73] width 136 height 18
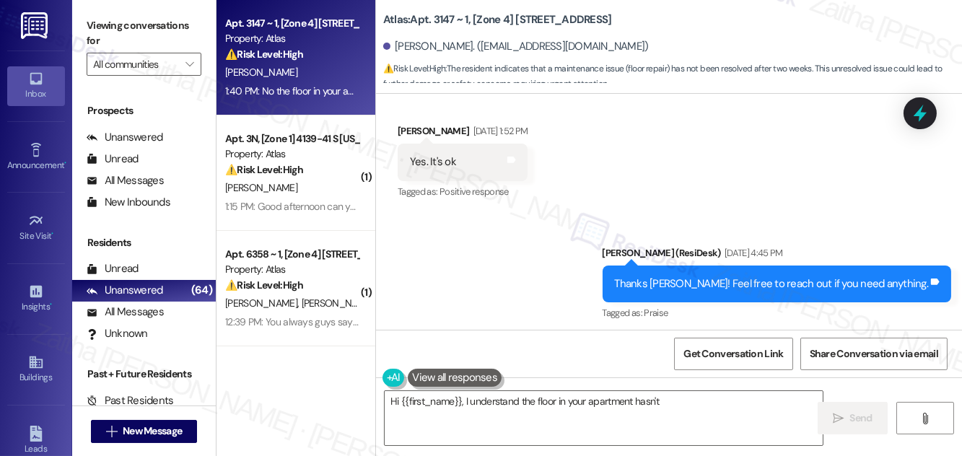
scroll to position [7692, 0]
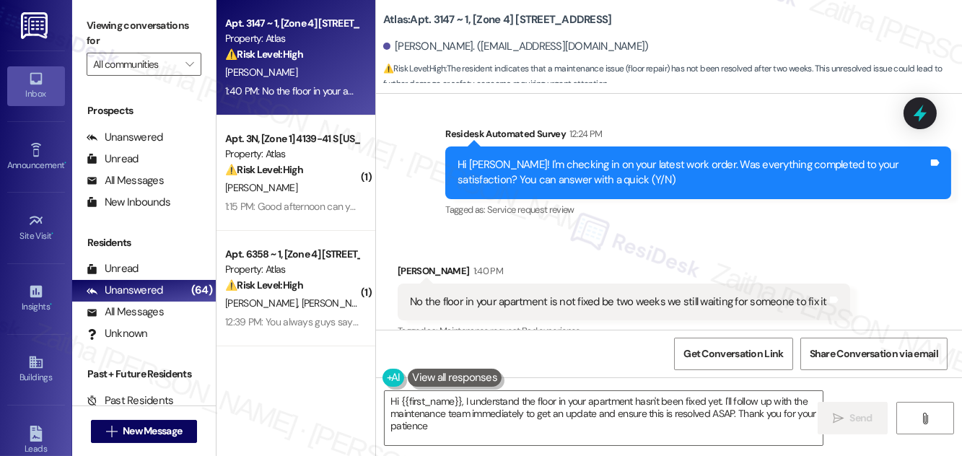
type textarea "Hi {{first_name}}, I understand the floor in your apartment hasn't been fixed y…"
click at [678, 354] on button "Hide Suggestions" at bounding box center [679, 361] width 29 height 14
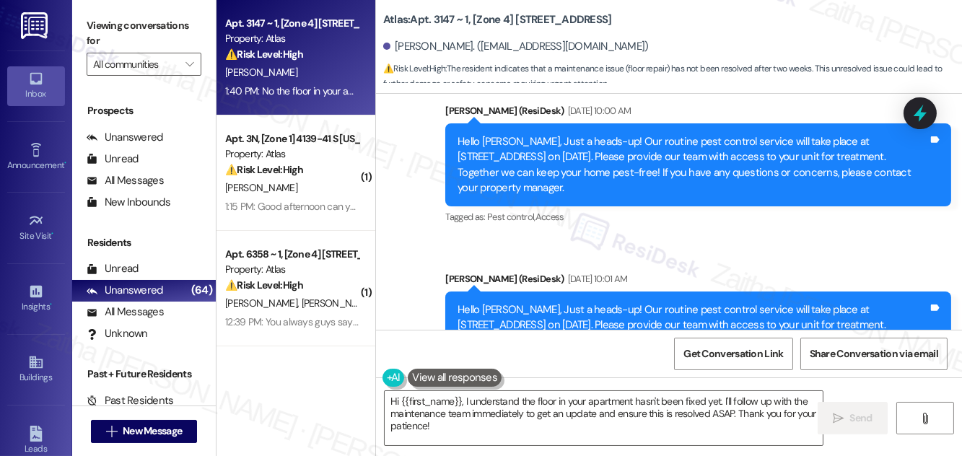
scroll to position [7511, 0]
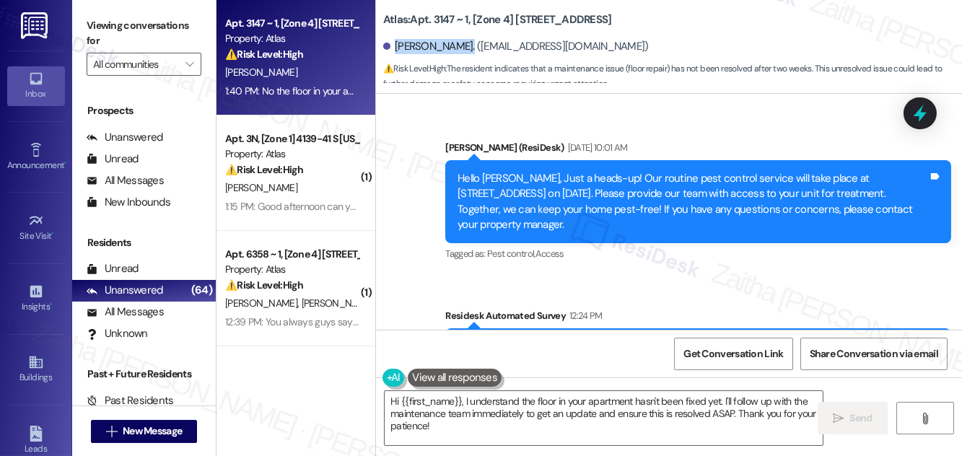
drag, startPoint x: 395, startPoint y: 43, endPoint x: 463, endPoint y: 38, distance: 68.0
click at [463, 38] on div "[PERSON_NAME]. ([EMAIL_ADDRESS][DOMAIN_NAME])" at bounding box center [672, 46] width 579 height 29
copy div "[PERSON_NAME]"
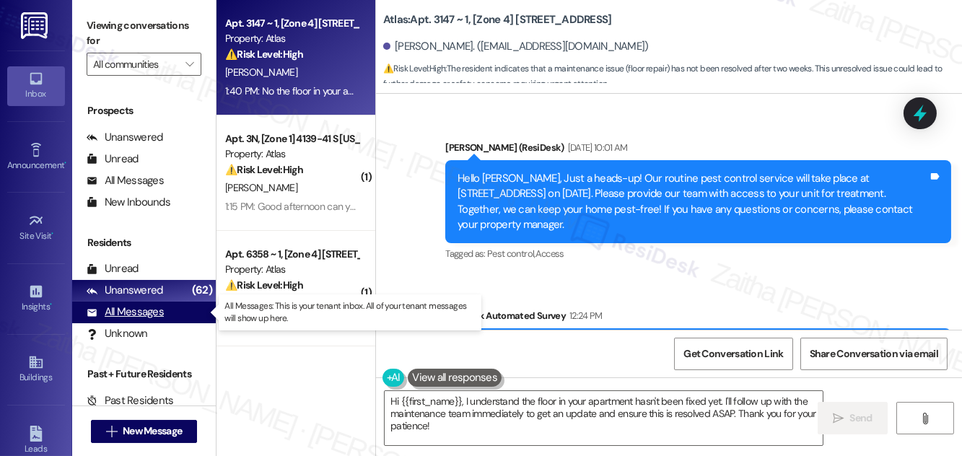
click at [132, 310] on div "All Messages" at bounding box center [125, 312] width 77 height 15
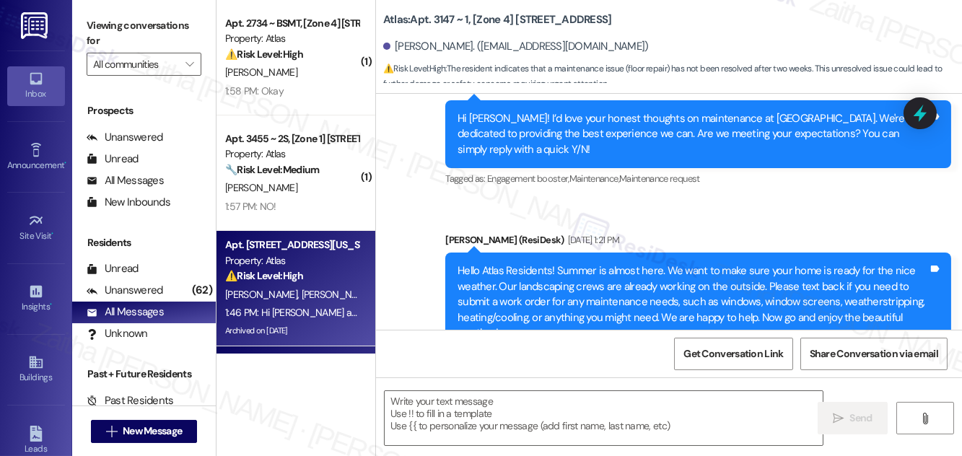
type textarea "Fetching suggested responses. Please feel free to read through the conversation…"
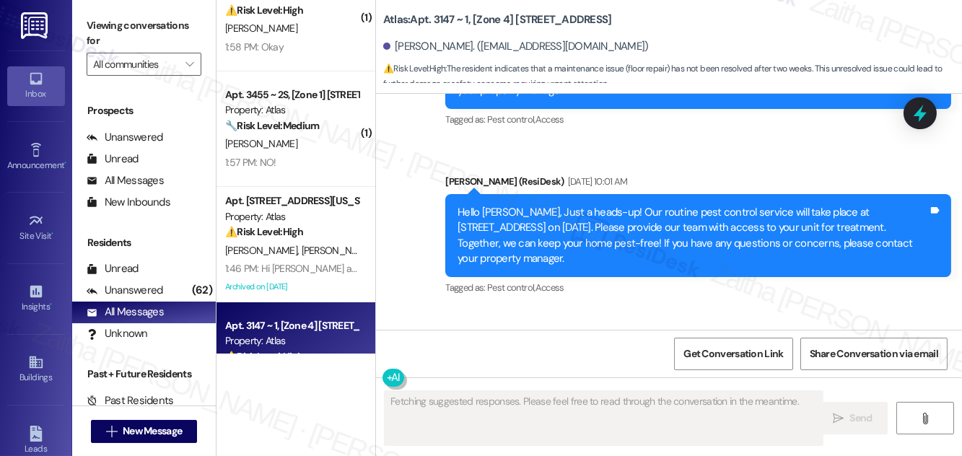
scroll to position [7692, 0]
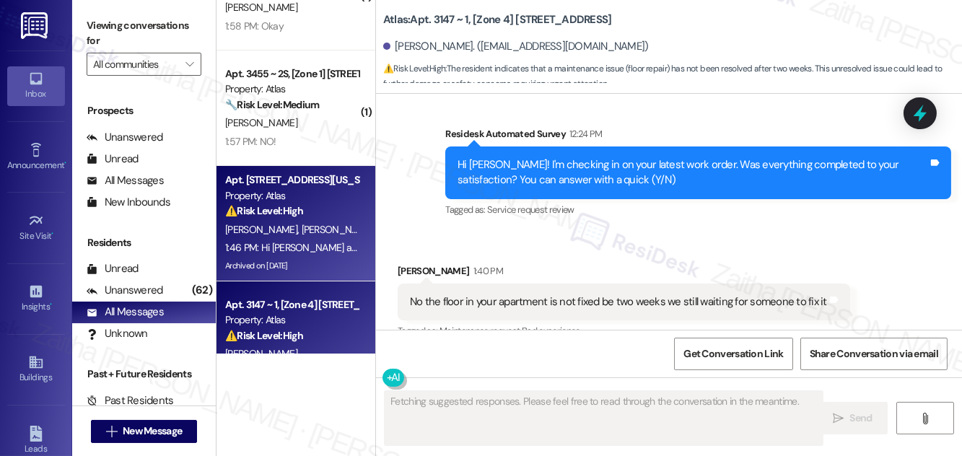
click at [338, 216] on div "⚠️ Risk Level: High The resident reports a water leak that occurs every time th…" at bounding box center [291, 210] width 133 height 15
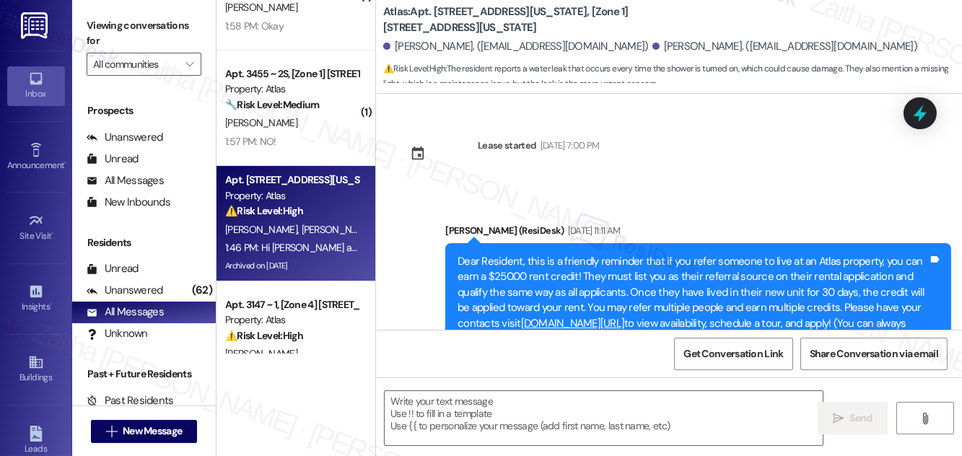
scroll to position [1800, 0]
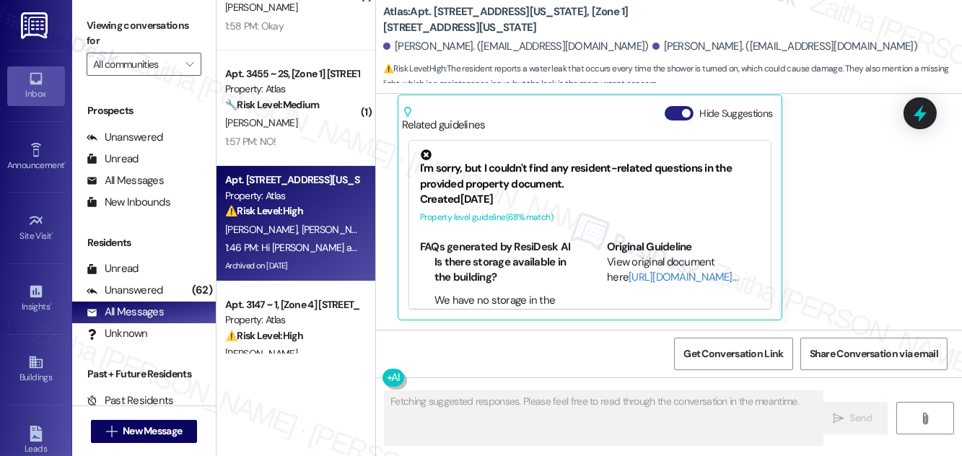
click at [673, 110] on button "Hide Suggestions" at bounding box center [679, 113] width 29 height 14
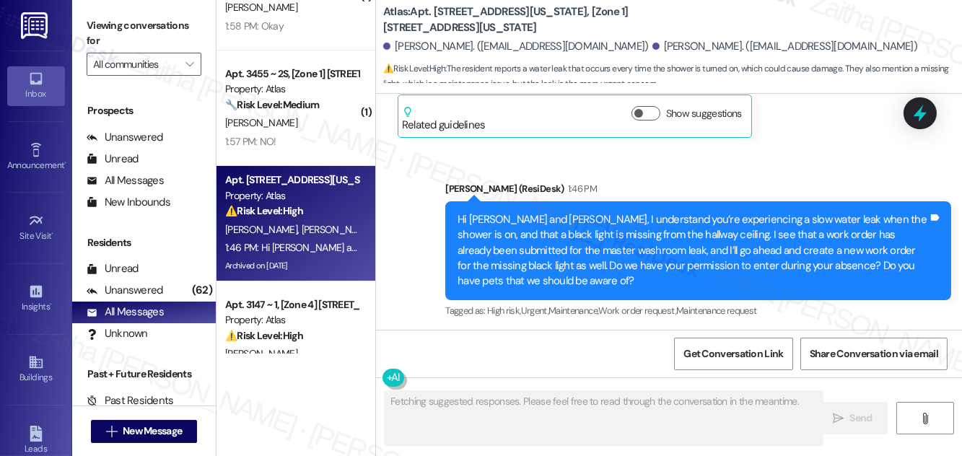
scroll to position [1801, 0]
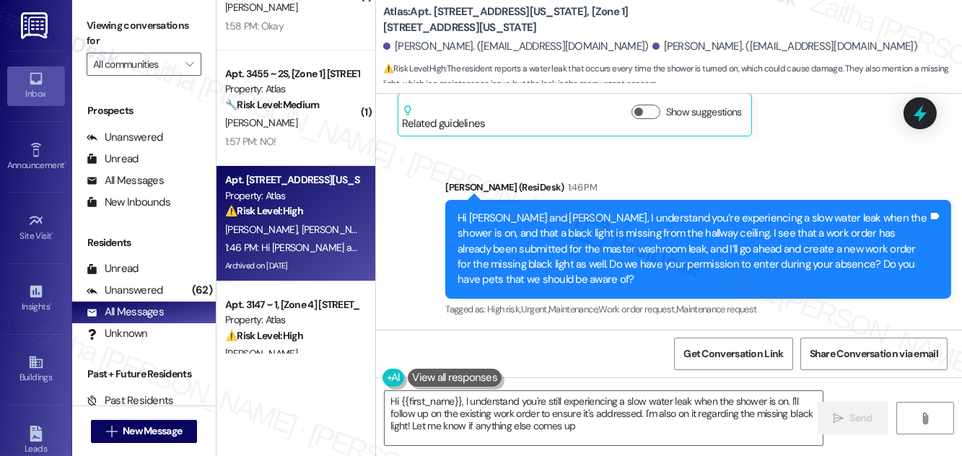
type textarea "Hi {{first_name}}, I understand you're still experiencing a slow water leak whe…"
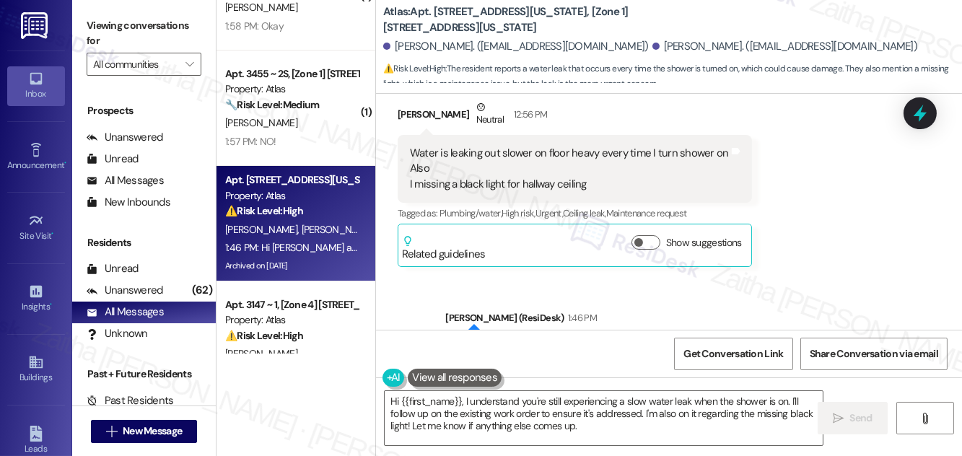
scroll to position [1605, 0]
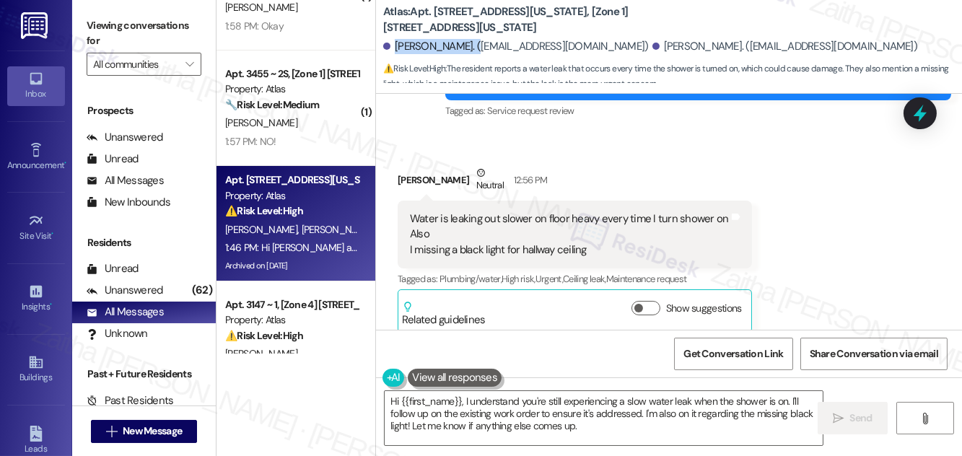
drag, startPoint x: 394, startPoint y: 44, endPoint x: 473, endPoint y: 41, distance: 79.4
click at [473, 41] on div "[PERSON_NAME]. ([EMAIL_ADDRESS][DOMAIN_NAME])" at bounding box center [516, 46] width 266 height 15
copy div "[PERSON_NAME]"
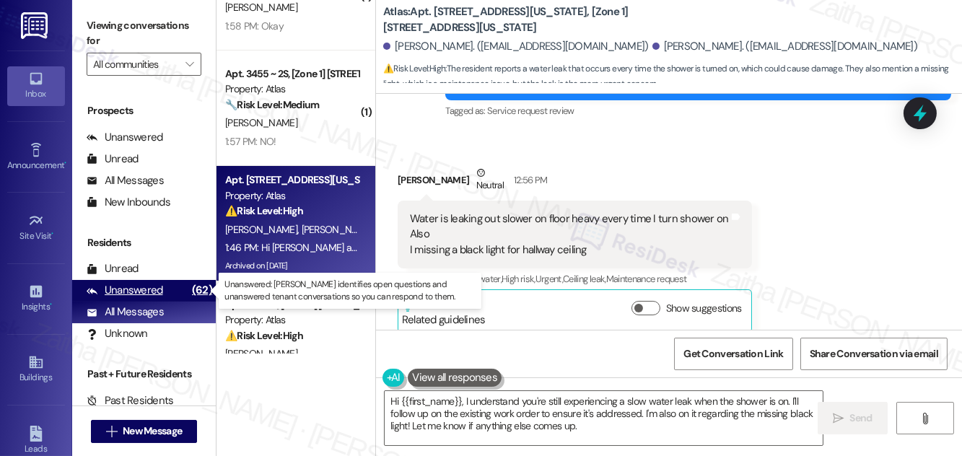
click at [148, 290] on div "Unanswered" at bounding box center [125, 290] width 76 height 15
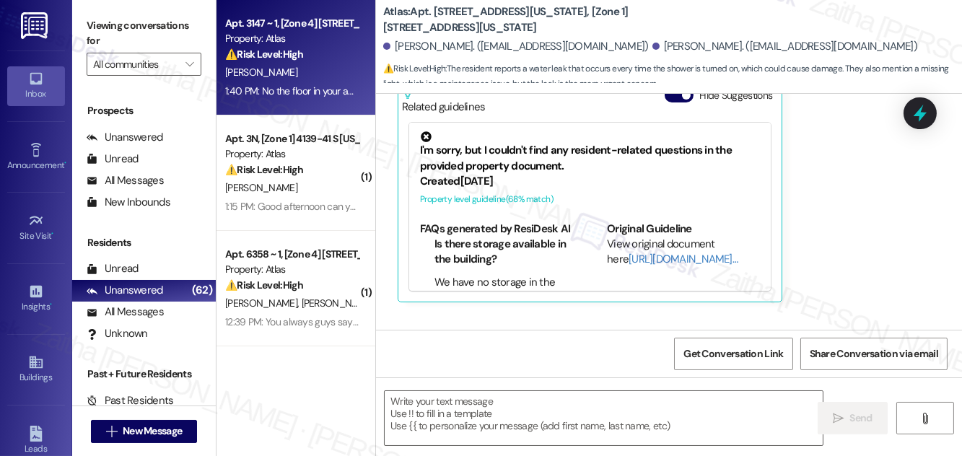
type textarea "Fetching suggested responses. Please feel free to read through the conversation…"
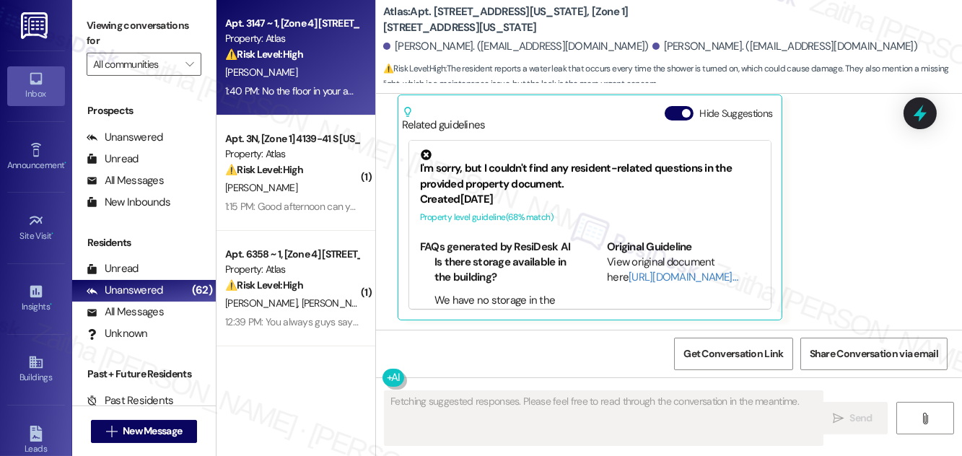
click at [325, 69] on div "[PERSON_NAME]" at bounding box center [292, 73] width 136 height 18
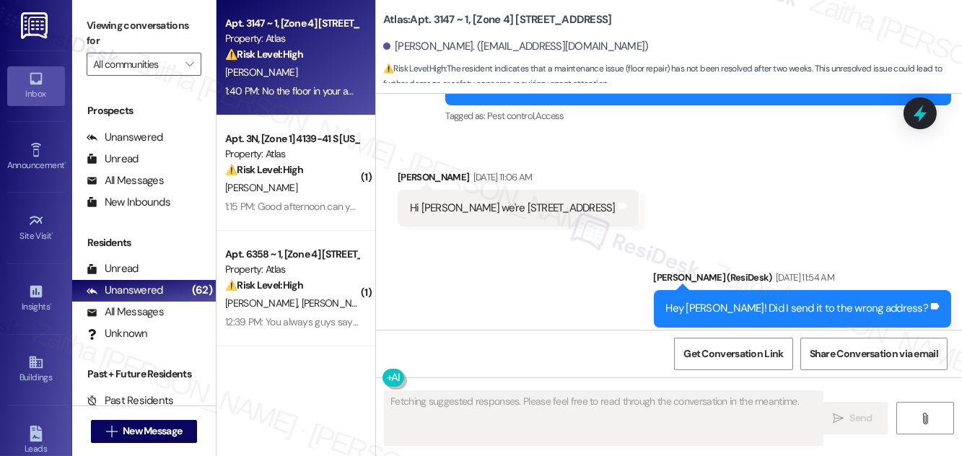
scroll to position [5526, 0]
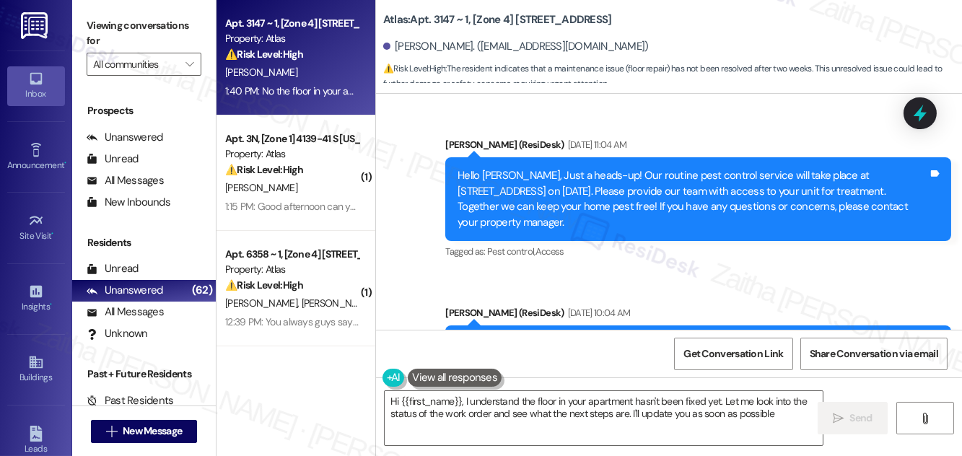
type textarea "Hi {{first_name}}, I understand the floor in your apartment hasn't been fixed y…"
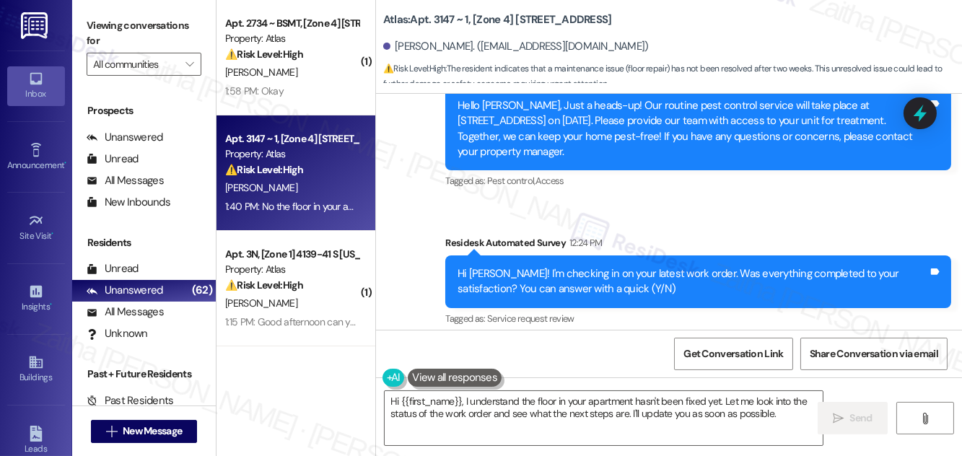
scroll to position [7561, 0]
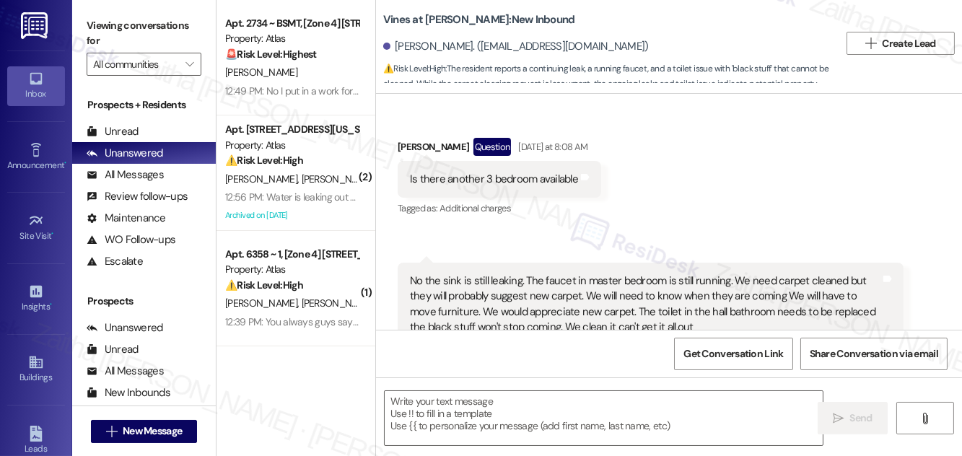
scroll to position [90, 0]
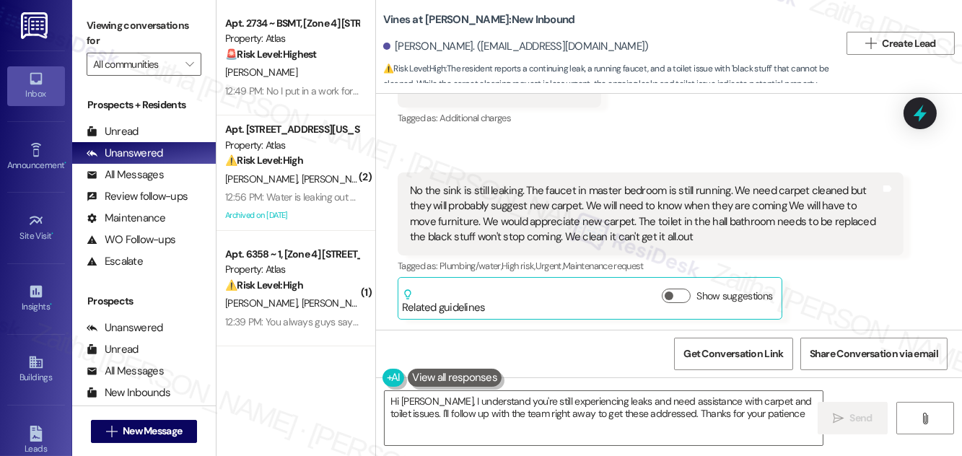
type textarea "Hi Cathy, I understand you're still experiencing leaks and need assistance with…"
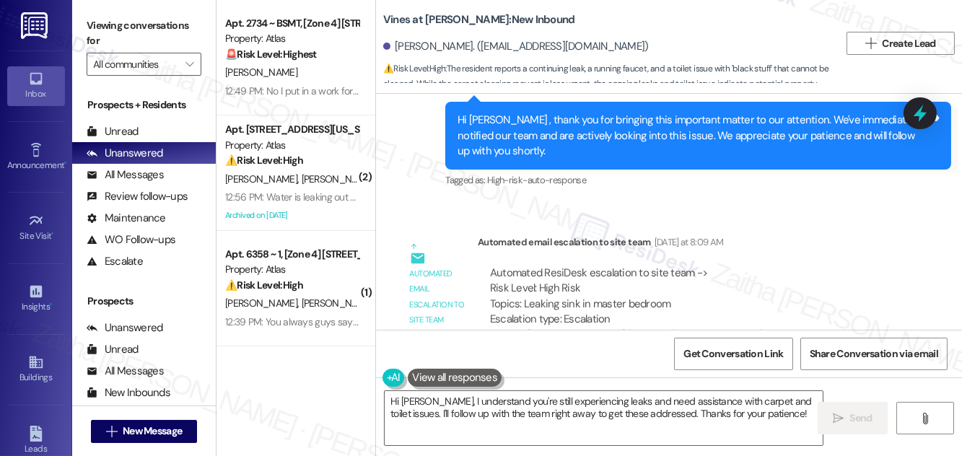
scroll to position [437, 0]
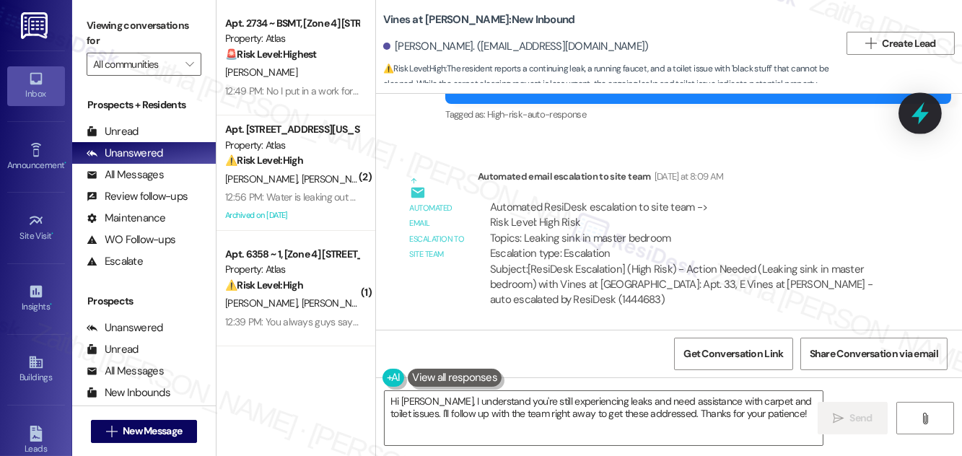
click at [905, 111] on div at bounding box center [919, 112] width 43 height 41
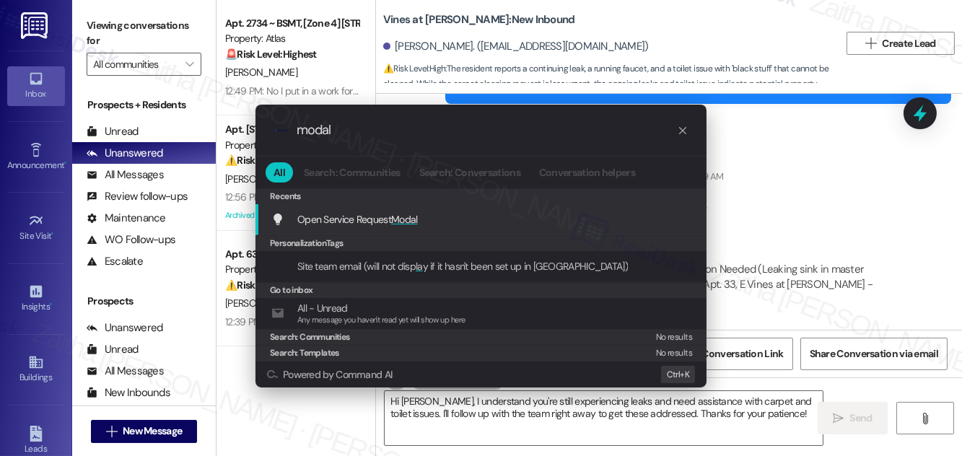
type input "modal"
click at [417, 226] on span "Open Service Request Modal" at bounding box center [357, 219] width 121 height 16
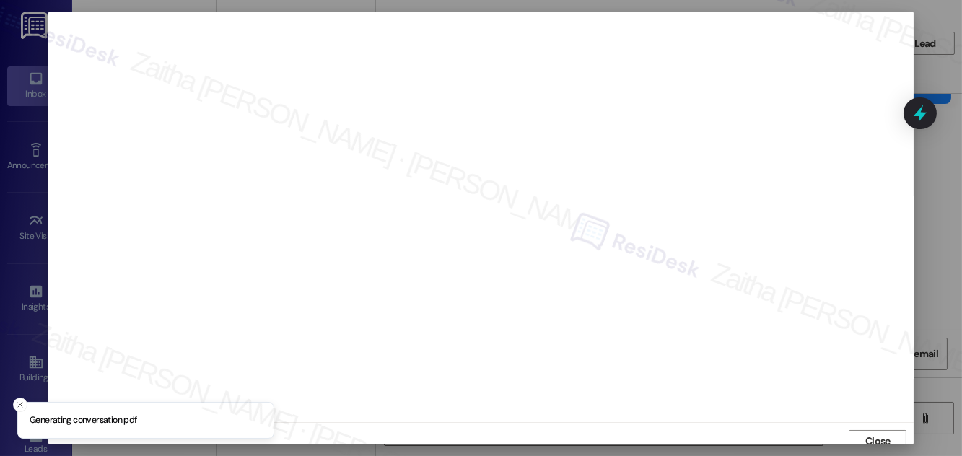
scroll to position [8, 0]
click at [875, 426] on span "Close" at bounding box center [877, 433] width 25 height 15
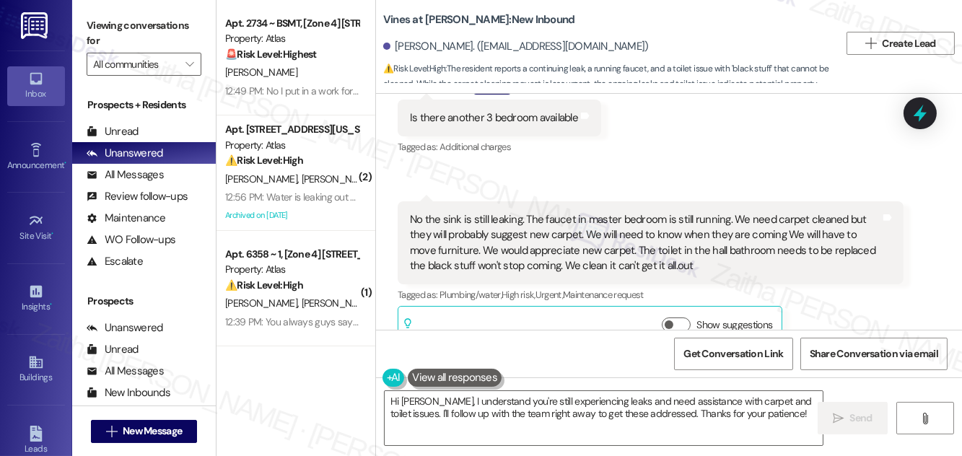
scroll to position [0, 0]
